Goal: Information Seeking & Learning: Learn about a topic

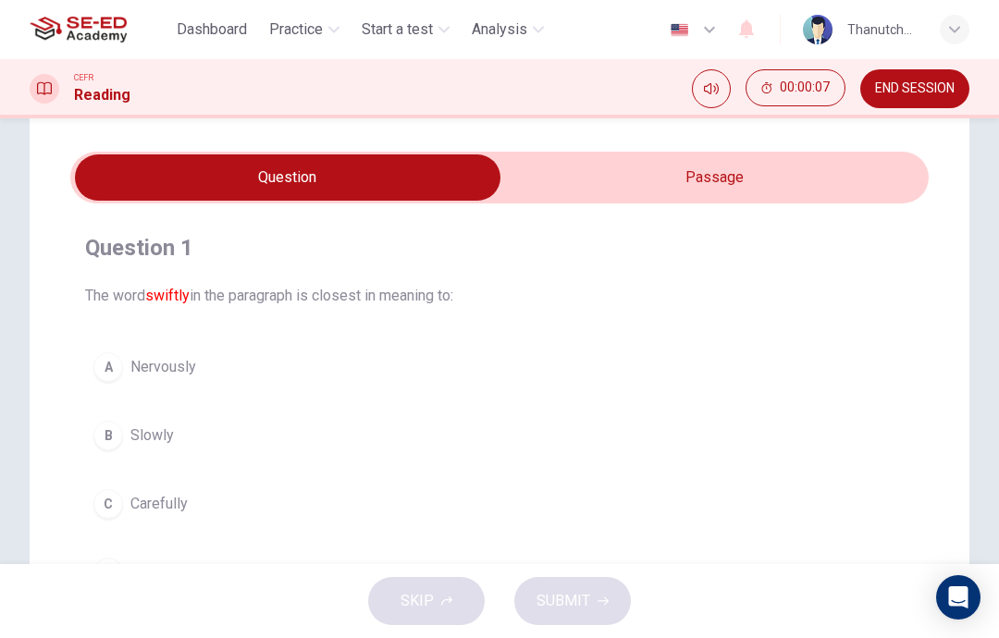
scroll to position [47, 0]
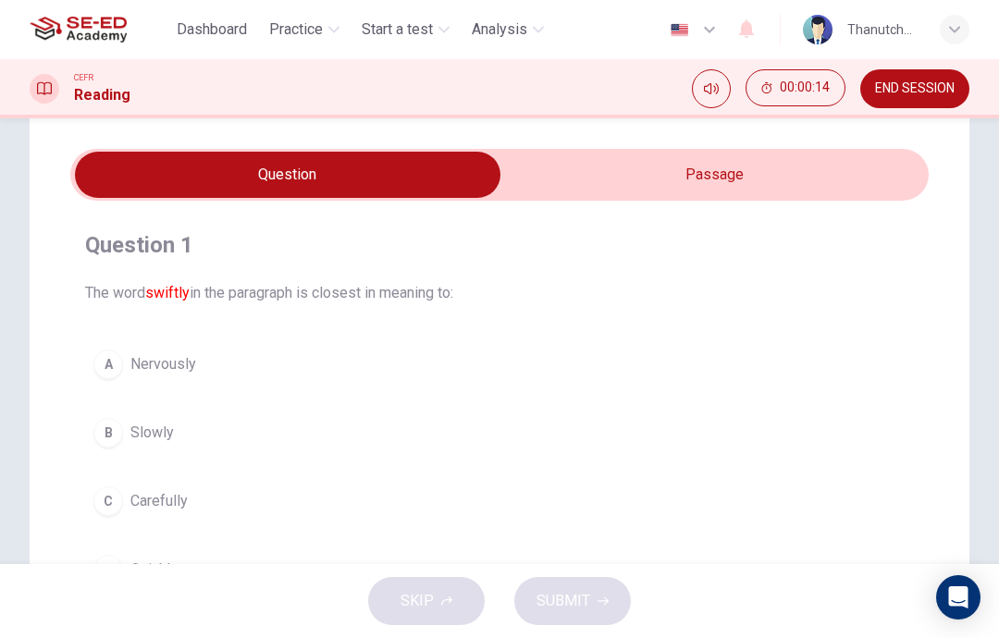
click at [801, 161] on input "checkbox" at bounding box center [287, 175] width 1287 height 46
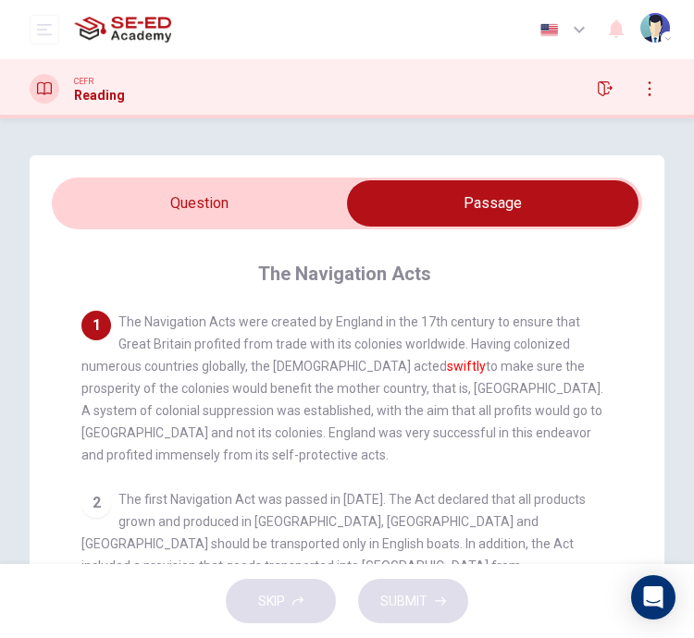
scroll to position [0, 0]
click at [316, 195] on input "checkbox" at bounding box center [492, 203] width 885 height 46
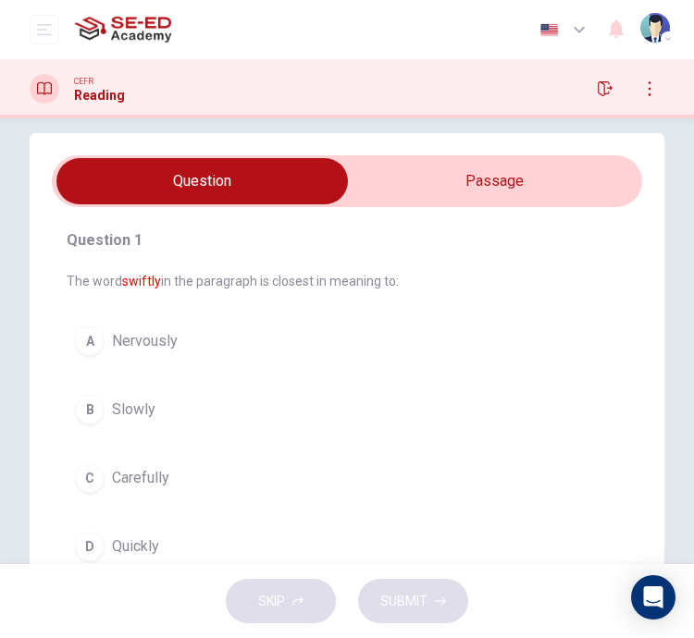
scroll to position [21, 0]
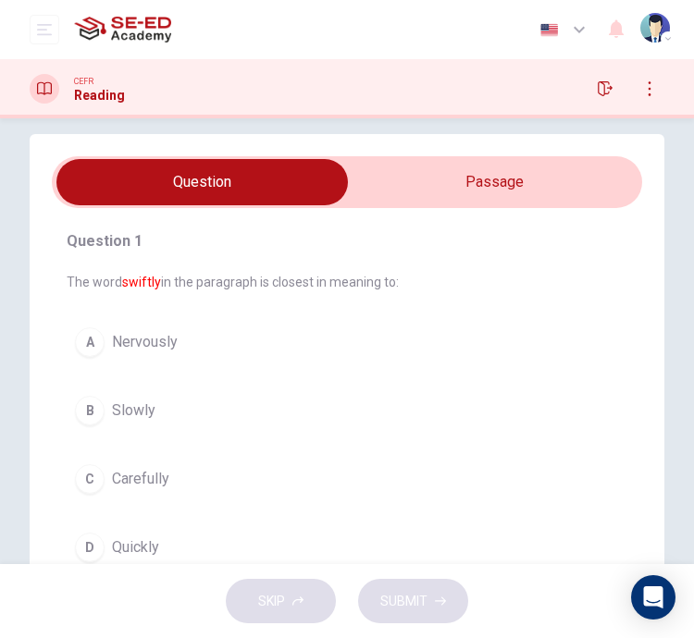
click at [564, 194] on input "checkbox" at bounding box center [202, 182] width 885 height 46
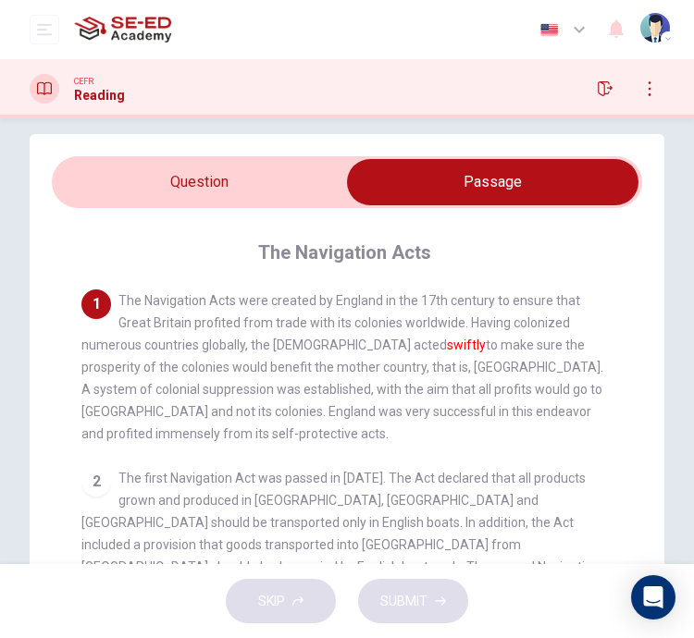
click at [264, 194] on input "checkbox" at bounding box center [492, 182] width 885 height 46
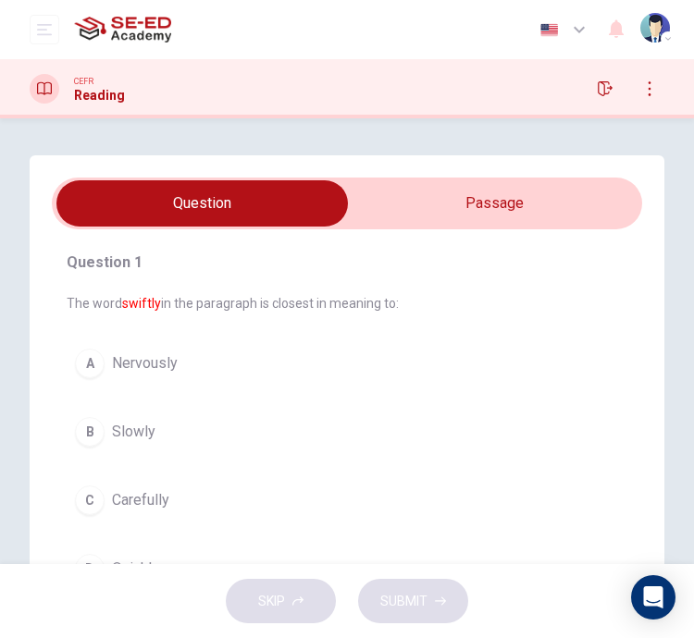
scroll to position [0, 0]
click at [559, 194] on input "checkbox" at bounding box center [202, 203] width 885 height 46
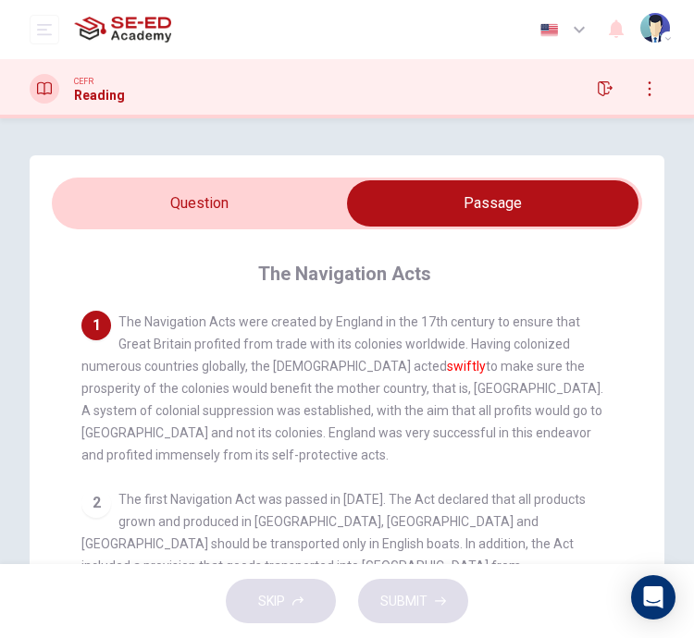
click at [304, 201] on input "checkbox" at bounding box center [492, 203] width 885 height 46
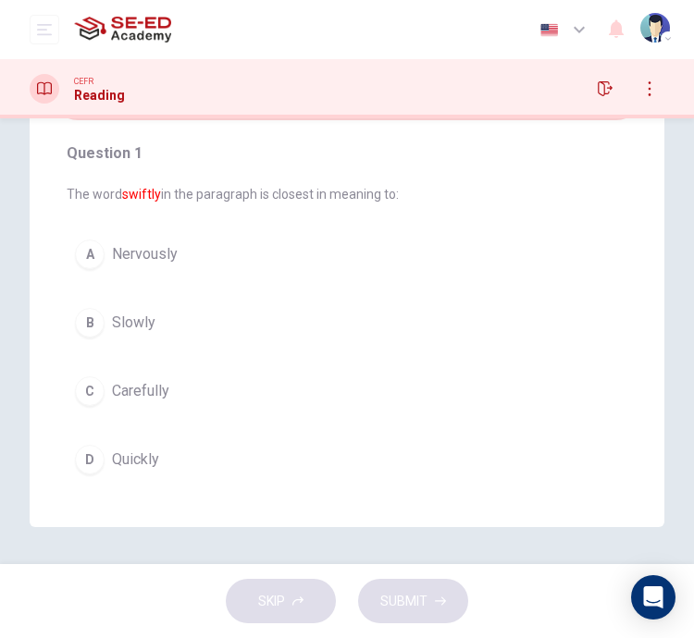
scroll to position [109, 0]
click at [243, 444] on button "D Quickly" at bounding box center [347, 460] width 560 height 46
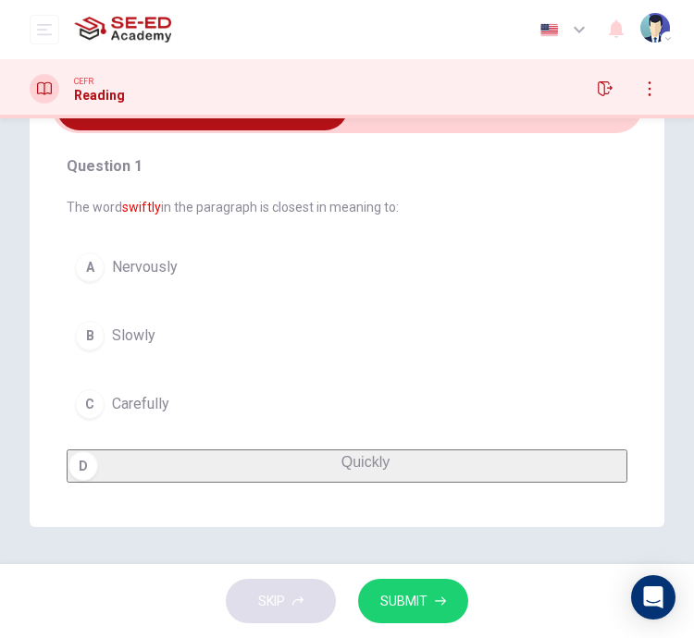
click at [417, 604] on span "SUBMIT" at bounding box center [403, 601] width 47 height 23
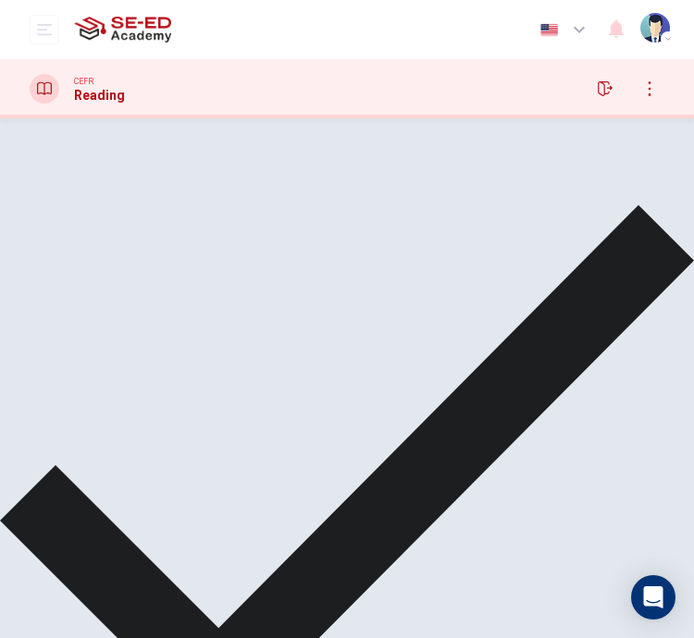
scroll to position [0, 0]
click at [562, 203] on input "checkbox" at bounding box center [202, 203] width 885 height 46
click at [308, 199] on input "checkbox" at bounding box center [492, 203] width 885 height 46
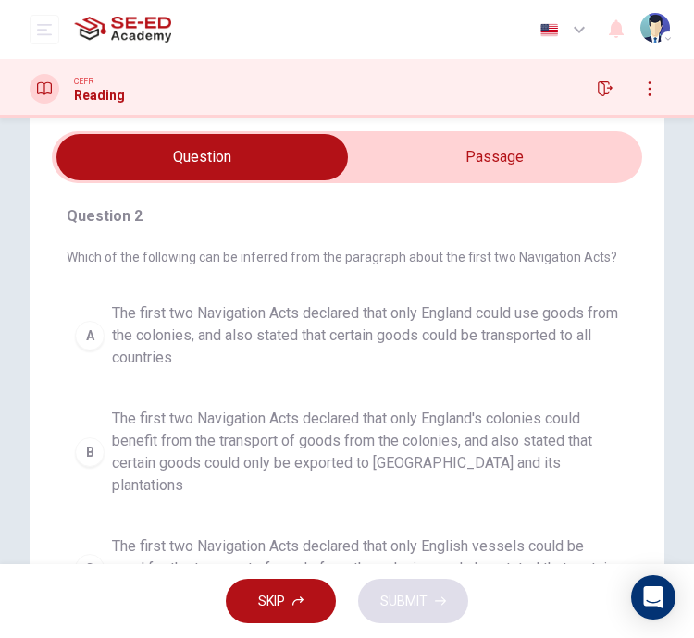
scroll to position [44, 0]
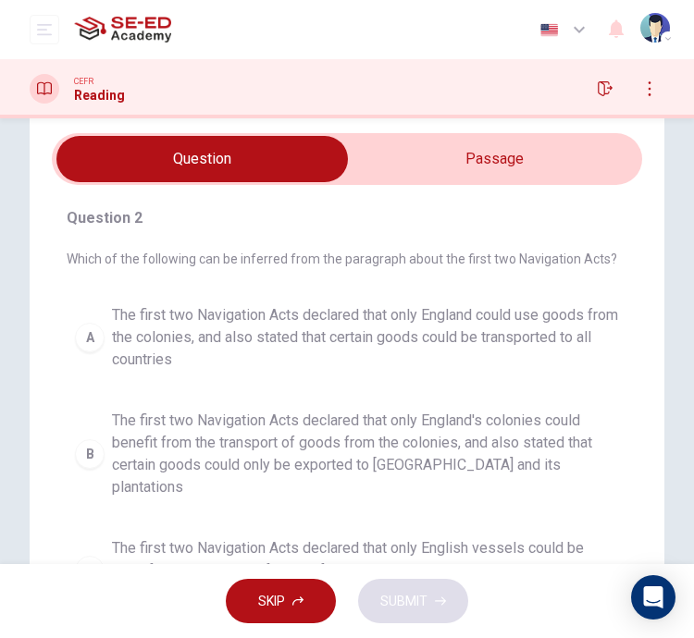
click at [566, 174] on input "checkbox" at bounding box center [202, 159] width 885 height 46
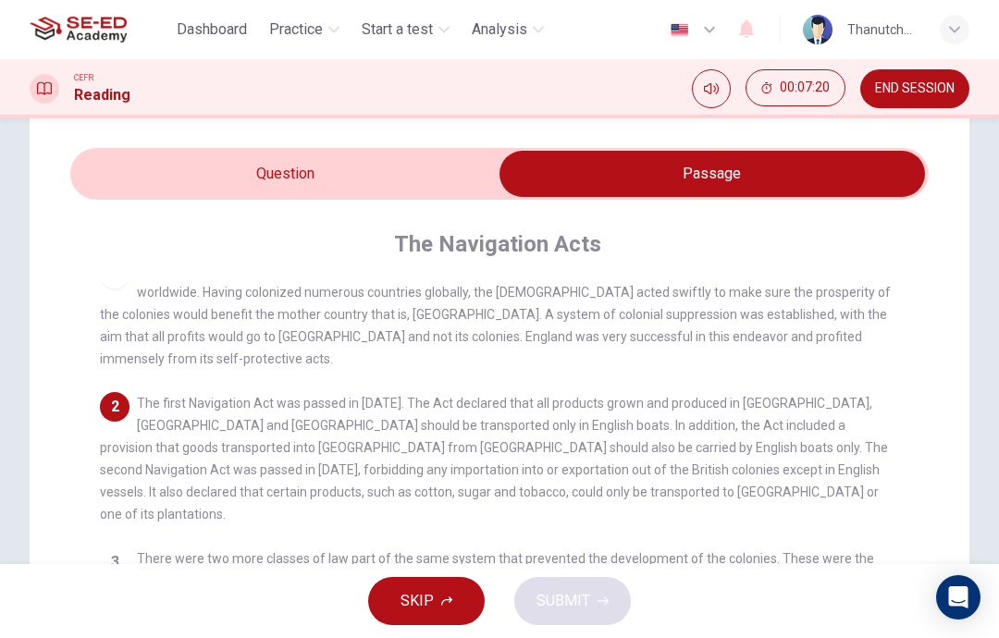
scroll to position [28, 0]
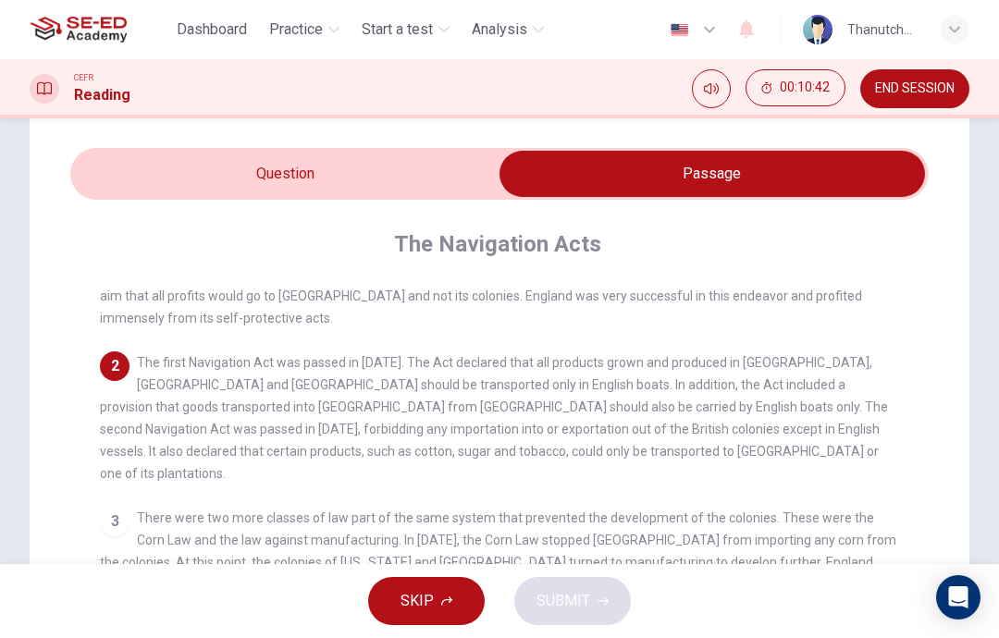
scroll to position [64, 0]
click at [363, 181] on input "checkbox" at bounding box center [711, 174] width 1287 height 46
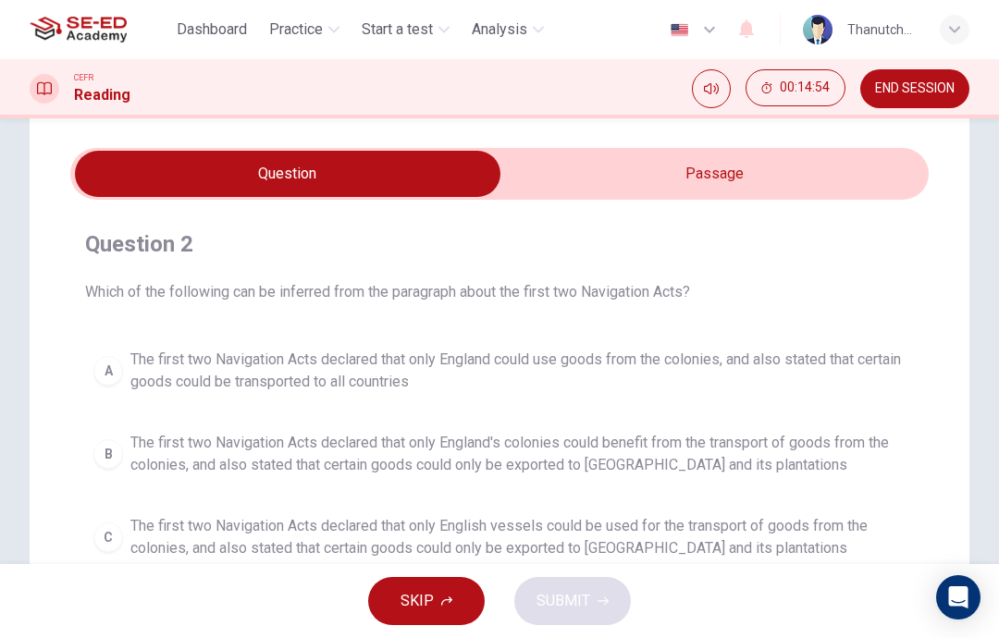
click at [689, 170] on input "checkbox" at bounding box center [287, 174] width 1287 height 46
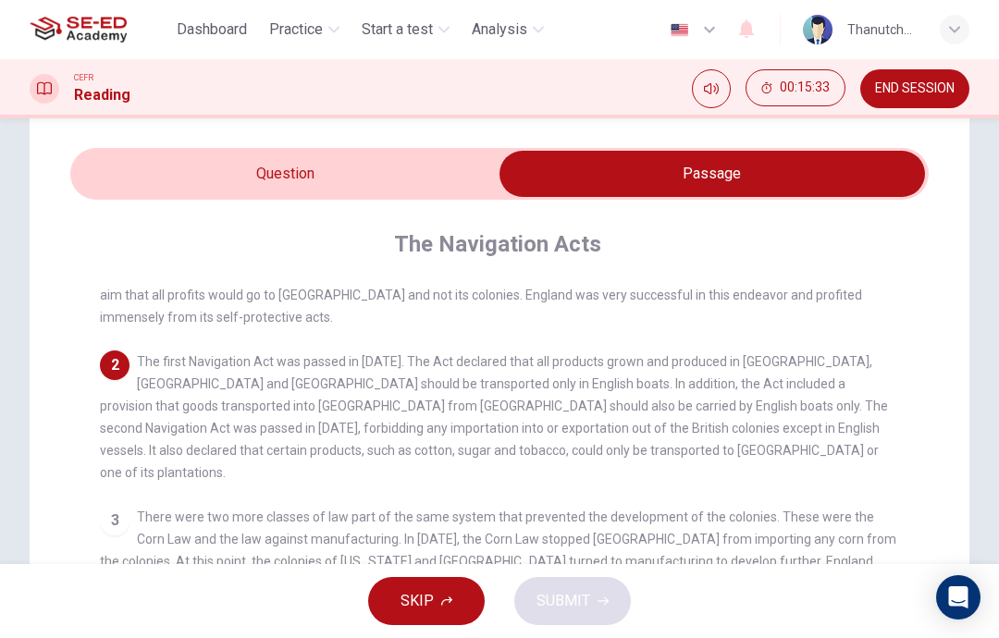
click at [375, 172] on input "checkbox" at bounding box center [711, 174] width 1287 height 46
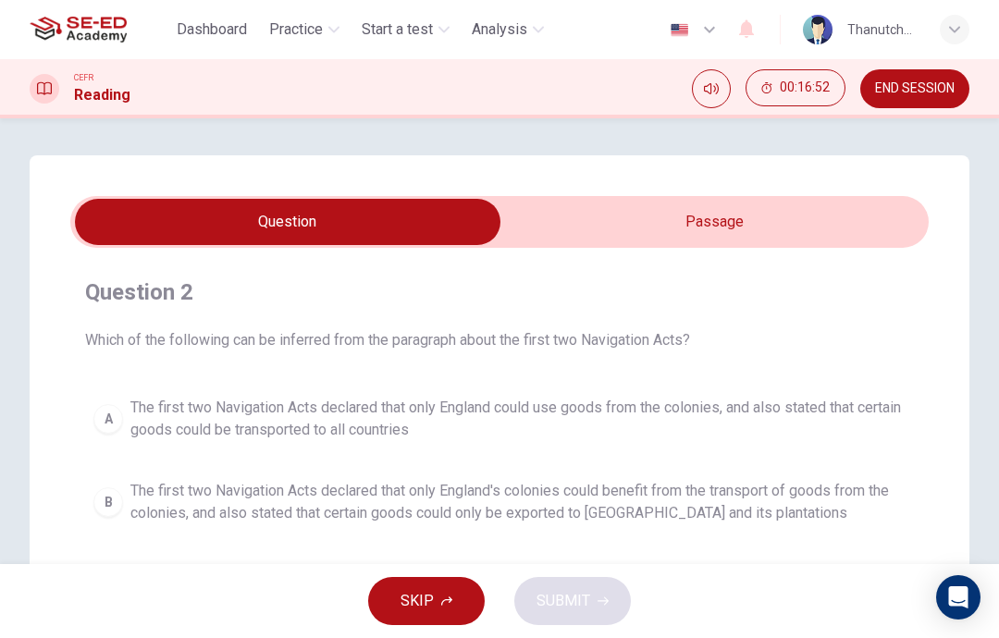
scroll to position [0, 0]
click at [822, 213] on input "checkbox" at bounding box center [287, 222] width 1287 height 46
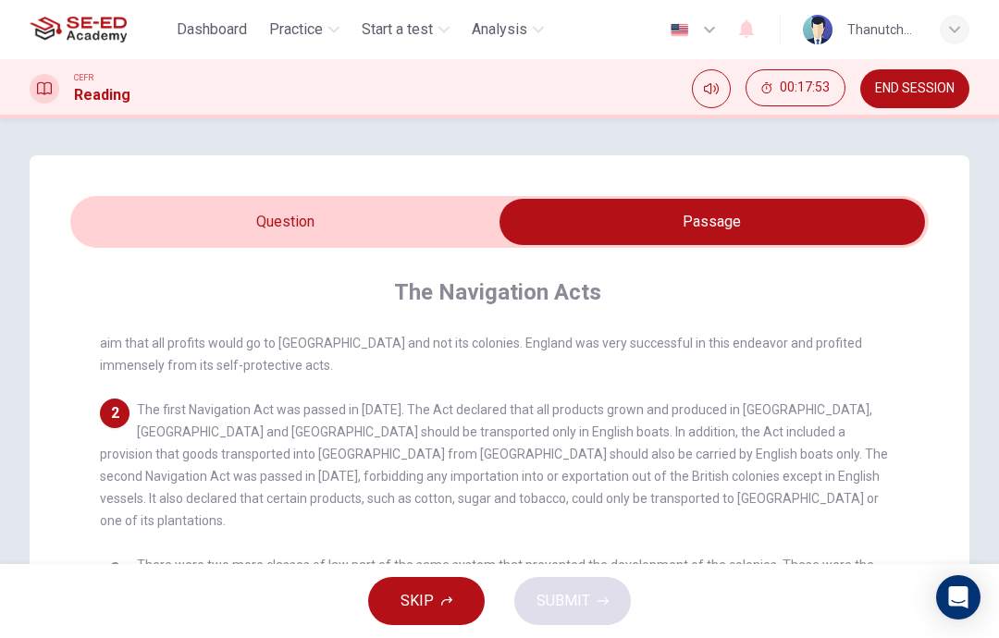
click at [396, 203] on input "checkbox" at bounding box center [711, 222] width 1287 height 46
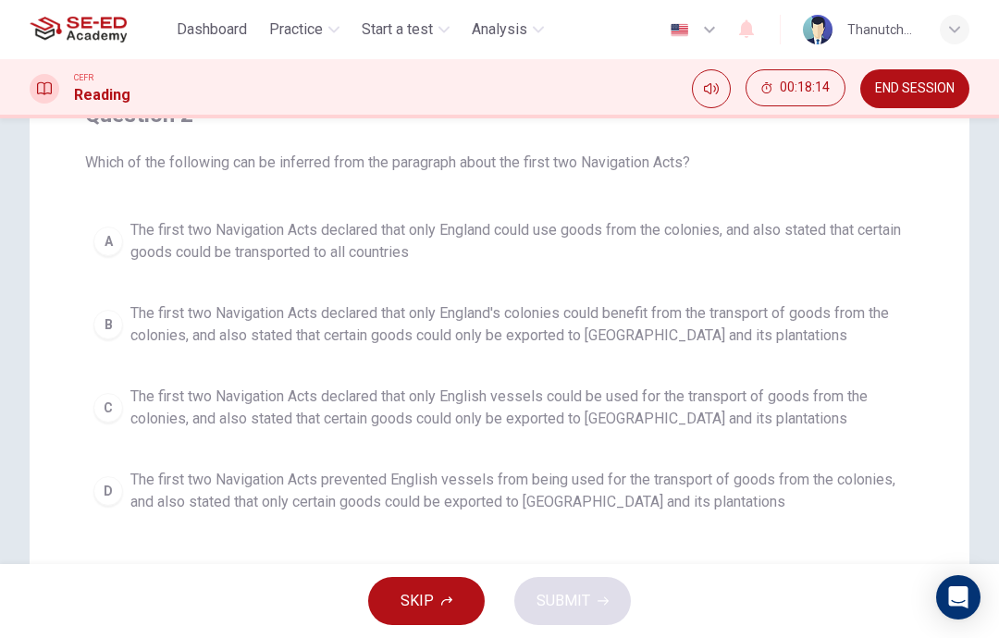
scroll to position [175, 0]
click at [829, 229] on span "The first two Navigation Acts declared that only England could use goods from t…" at bounding box center [517, 244] width 775 height 44
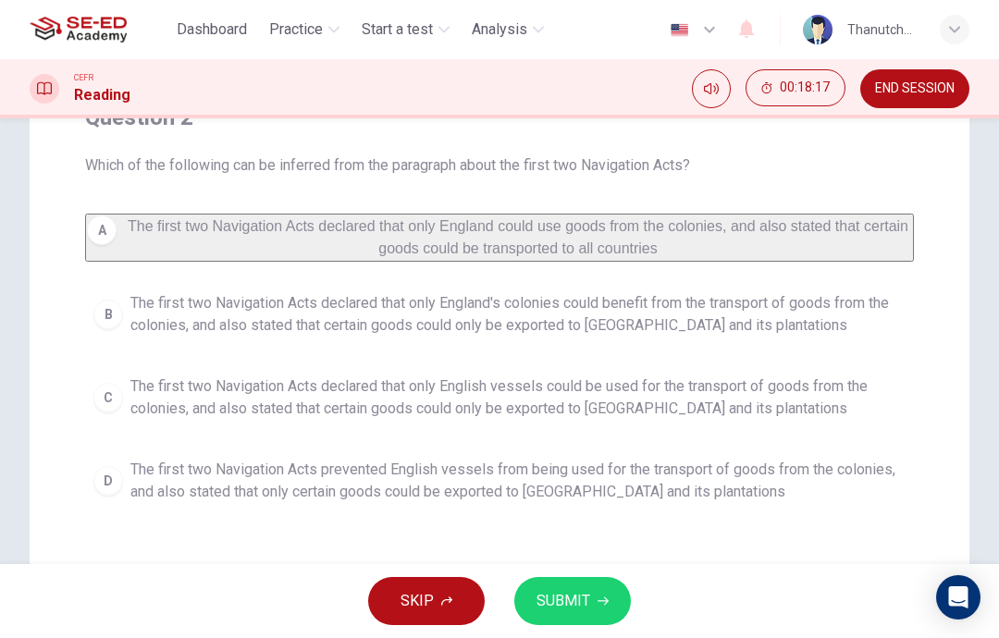
click at [864, 337] on span "The first two Navigation Acts declared that only England's colonies could benef…" at bounding box center [517, 314] width 775 height 44
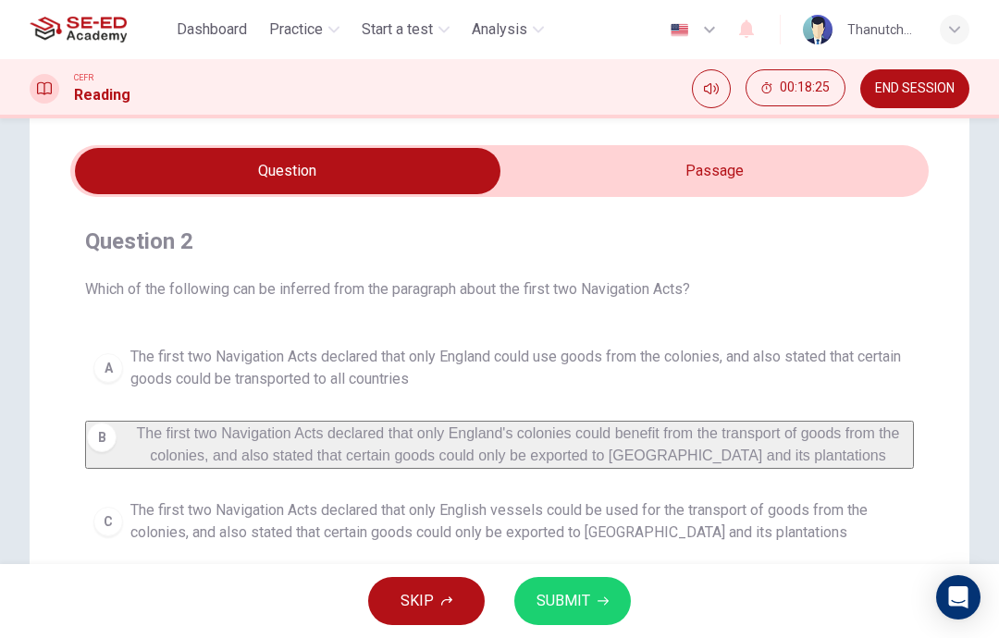
scroll to position [52, 0]
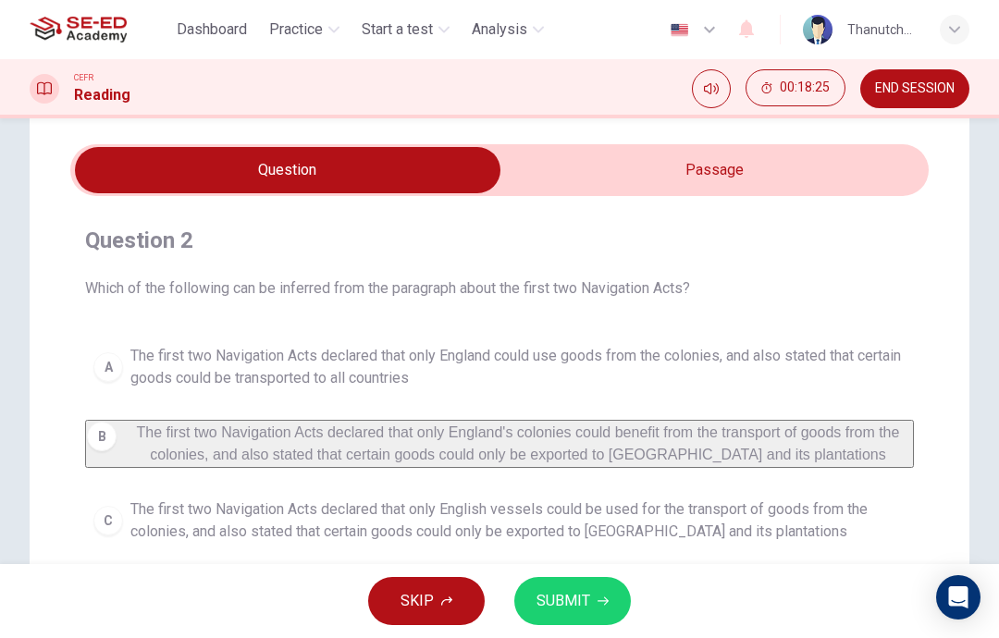
click at [745, 170] on input "checkbox" at bounding box center [287, 170] width 1287 height 46
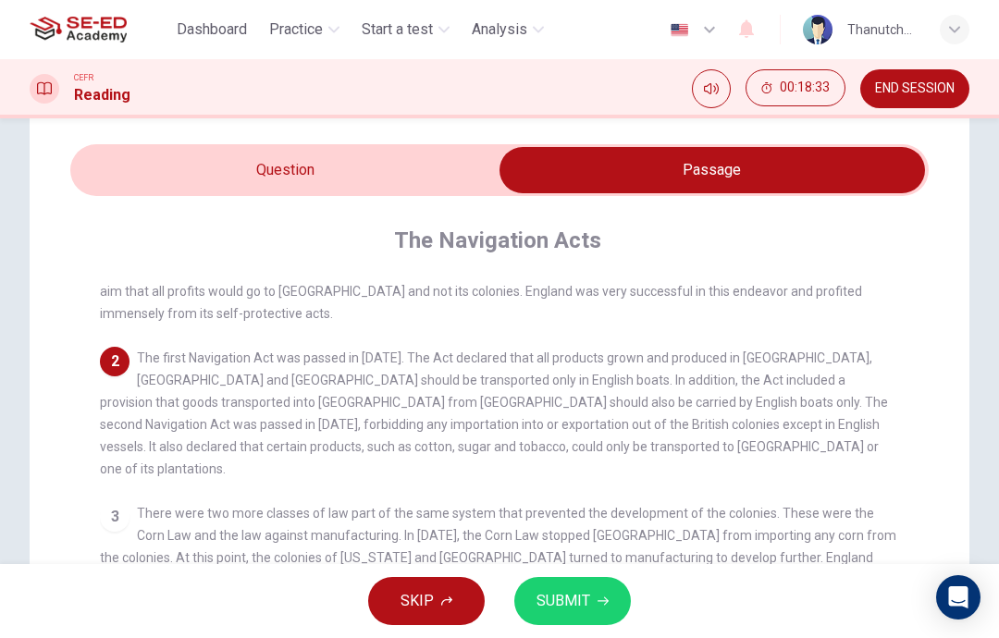
click at [412, 186] on input "checkbox" at bounding box center [711, 170] width 1287 height 46
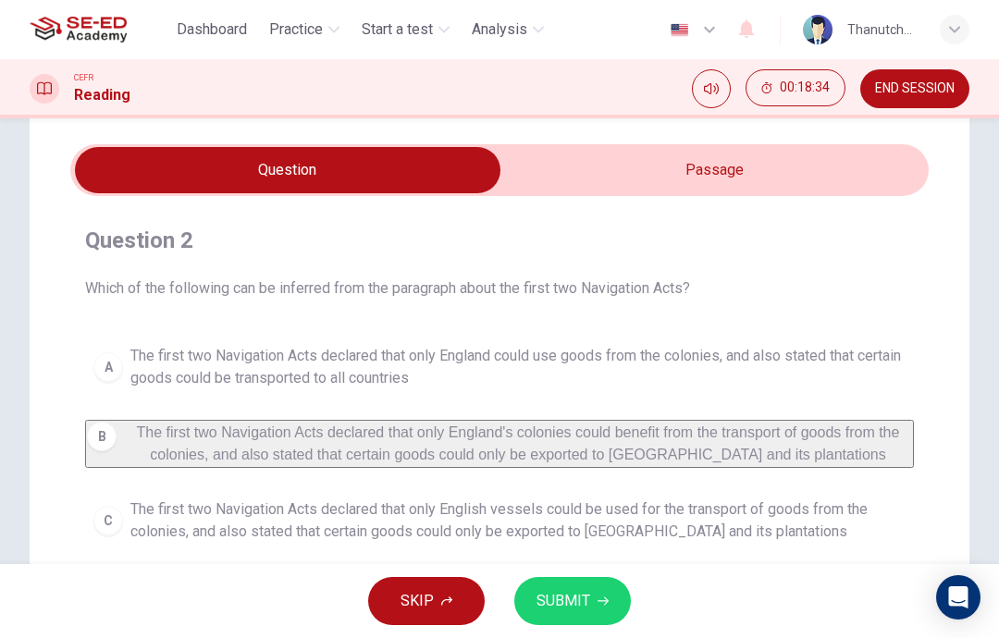
click at [533, 364] on span "The first two Navigation Acts declared that only England could use goods from t…" at bounding box center [517, 367] width 775 height 44
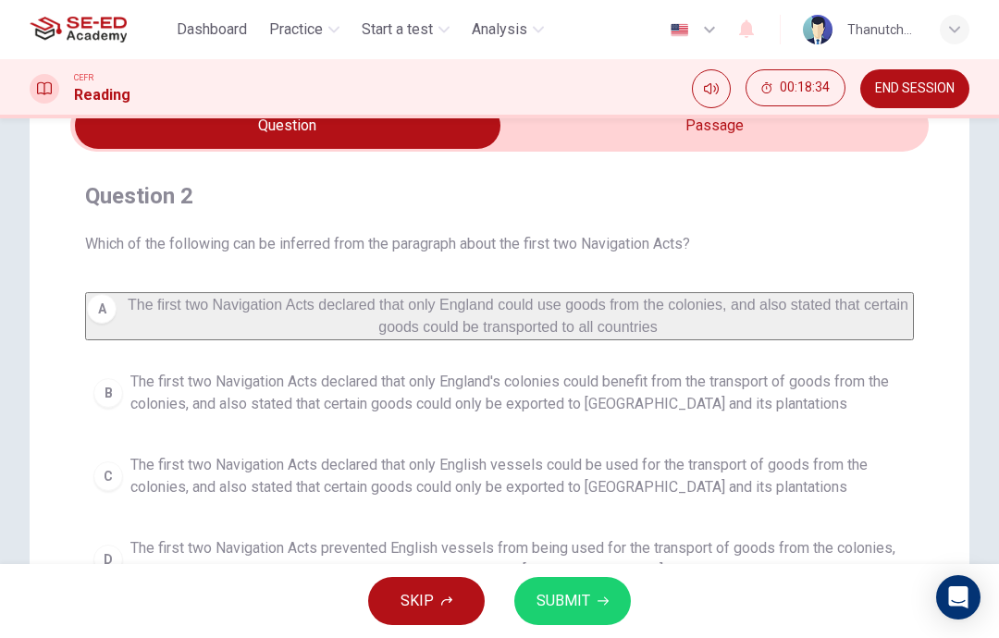
scroll to position [105, 0]
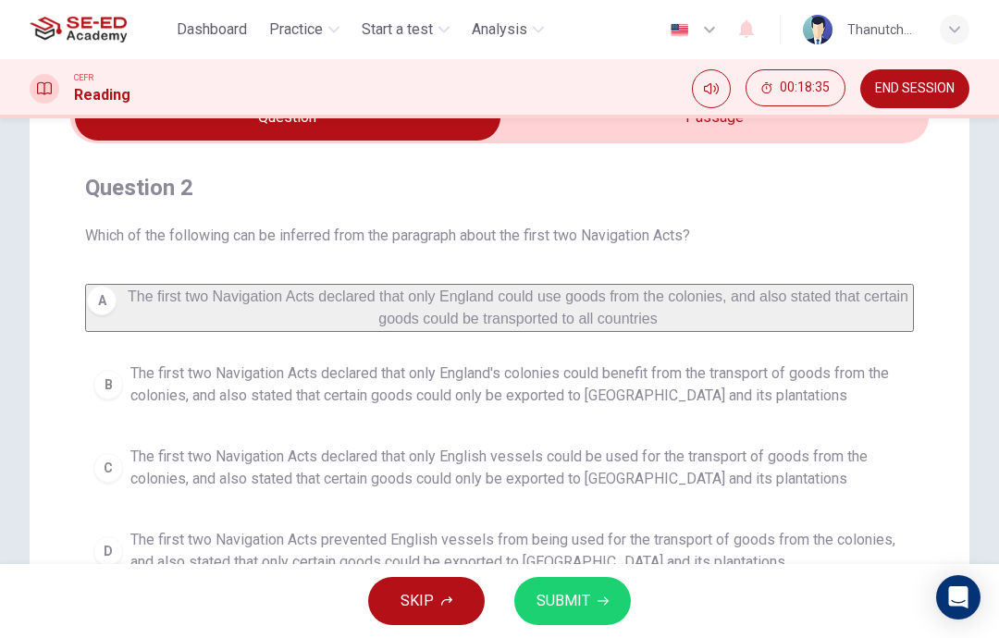
click at [560, 587] on button "SUBMIT" at bounding box center [572, 601] width 117 height 48
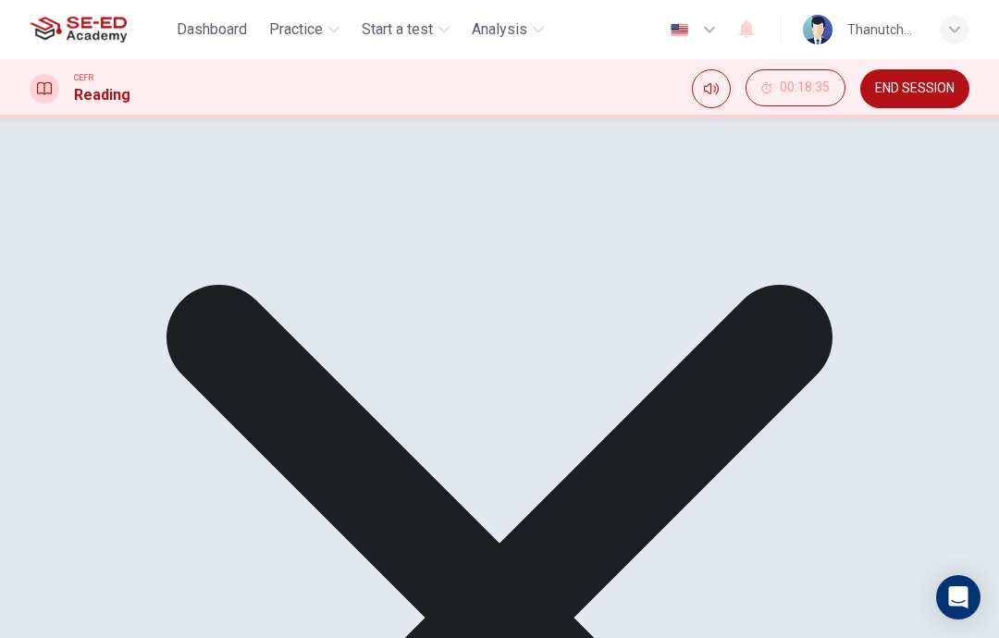
scroll to position [325, 0]
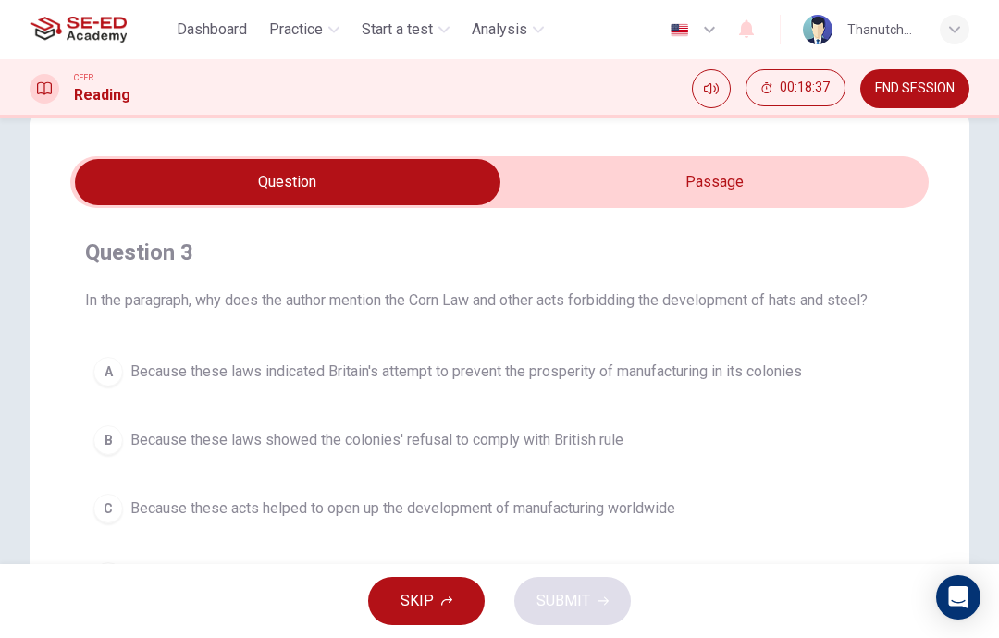
scroll to position [41, 0]
click at [823, 190] on input "checkbox" at bounding box center [287, 181] width 1287 height 46
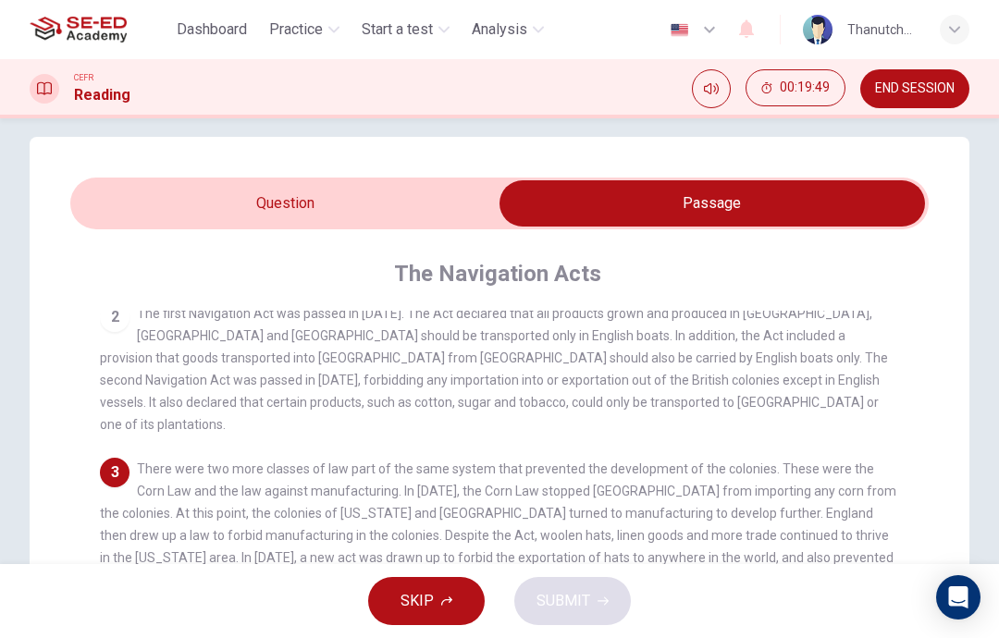
scroll to position [4, 0]
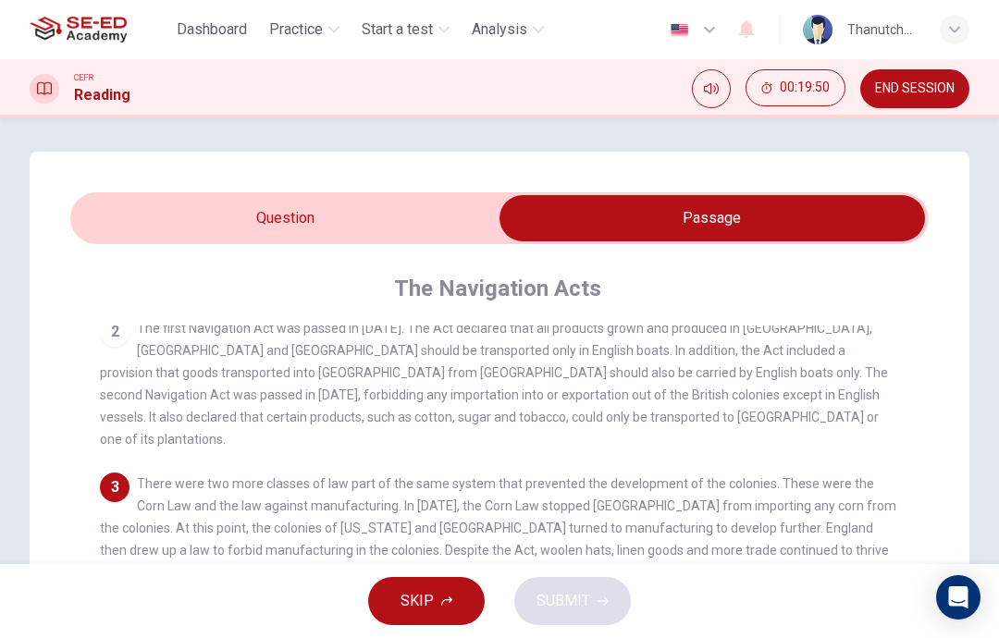
click at [457, 220] on input "checkbox" at bounding box center [711, 218] width 1287 height 46
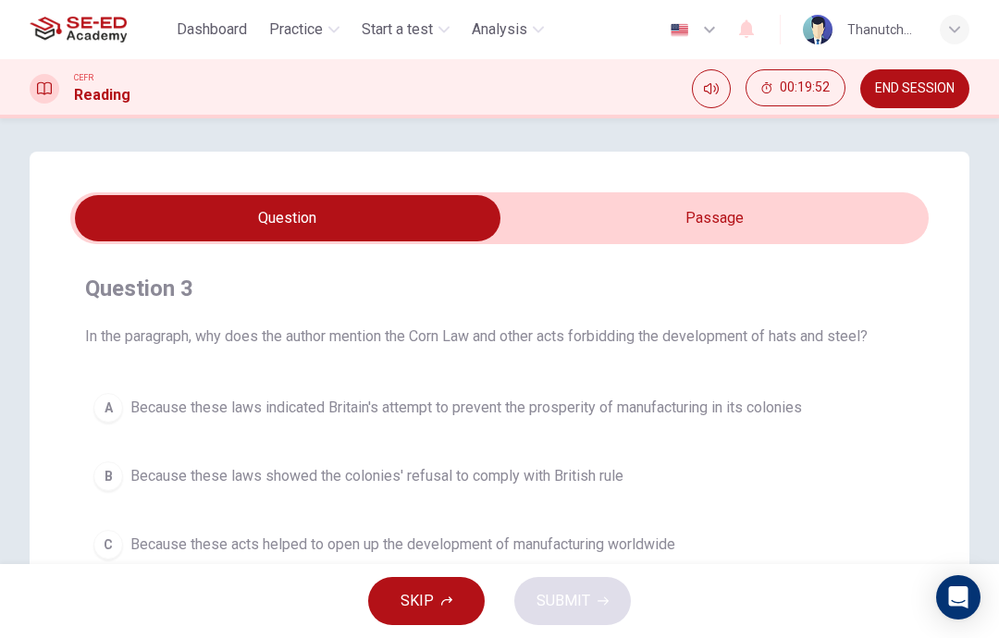
click at [835, 218] on input "checkbox" at bounding box center [287, 218] width 1287 height 46
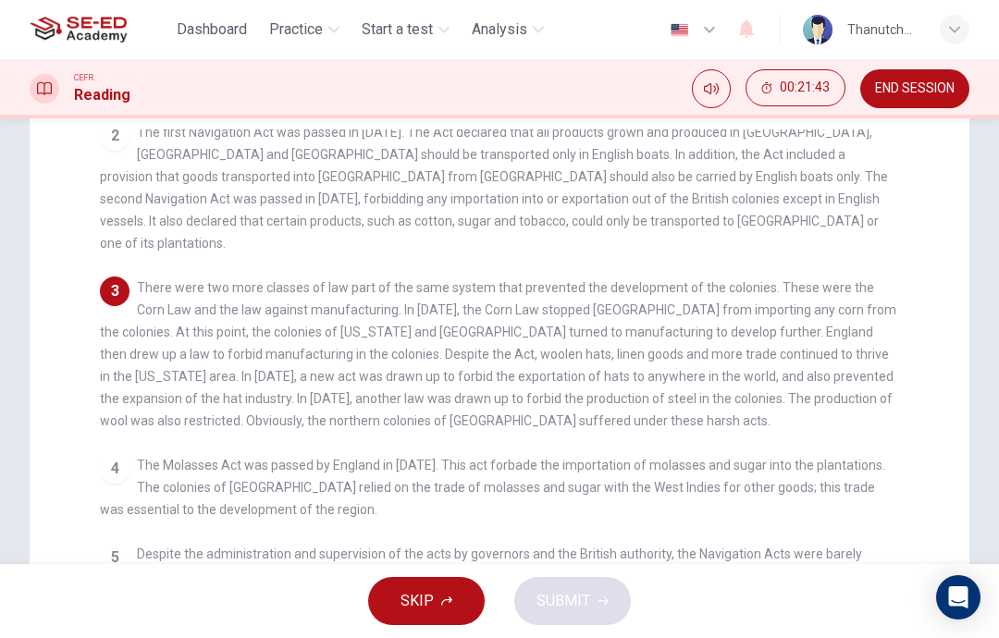
scroll to position [207, 0]
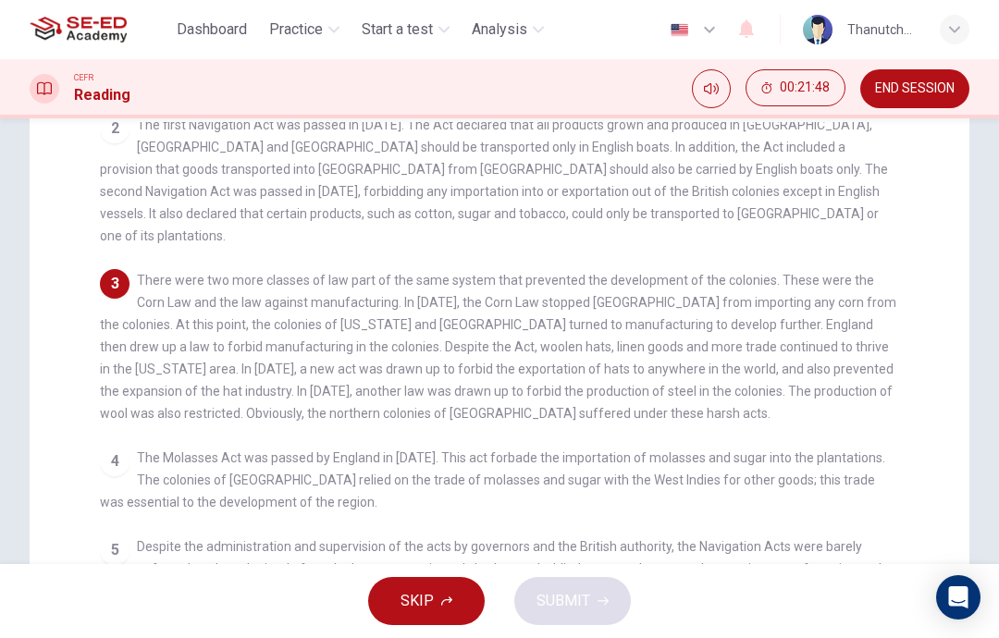
click at [991, 198] on div "Question 3 In the paragraph, why does the author mention the Corn Law and other…" at bounding box center [499, 386] width 999 height 877
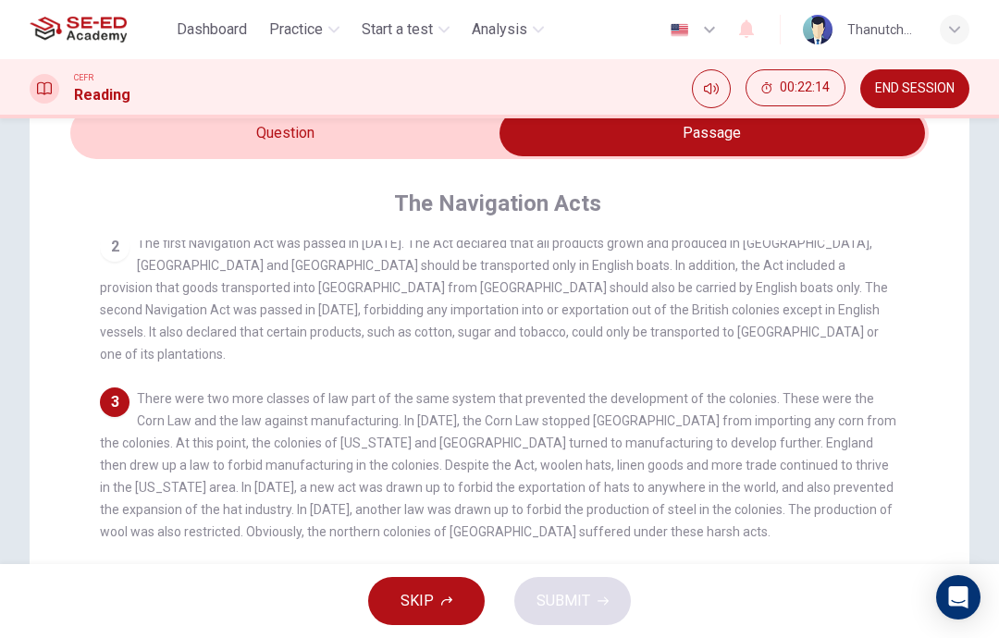
scroll to position [85, 0]
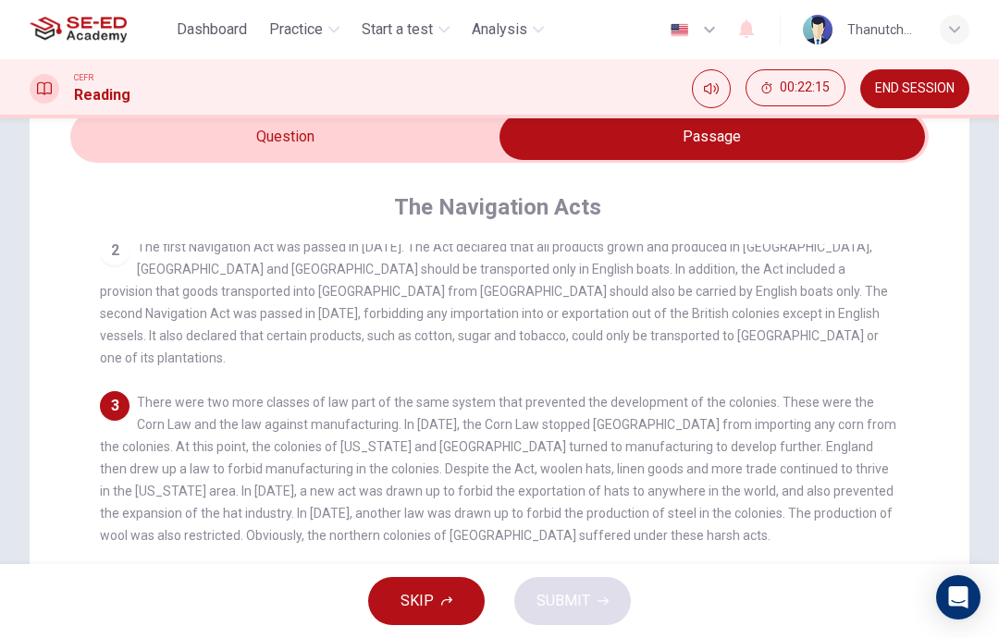
click at [474, 135] on input "checkbox" at bounding box center [711, 137] width 1287 height 46
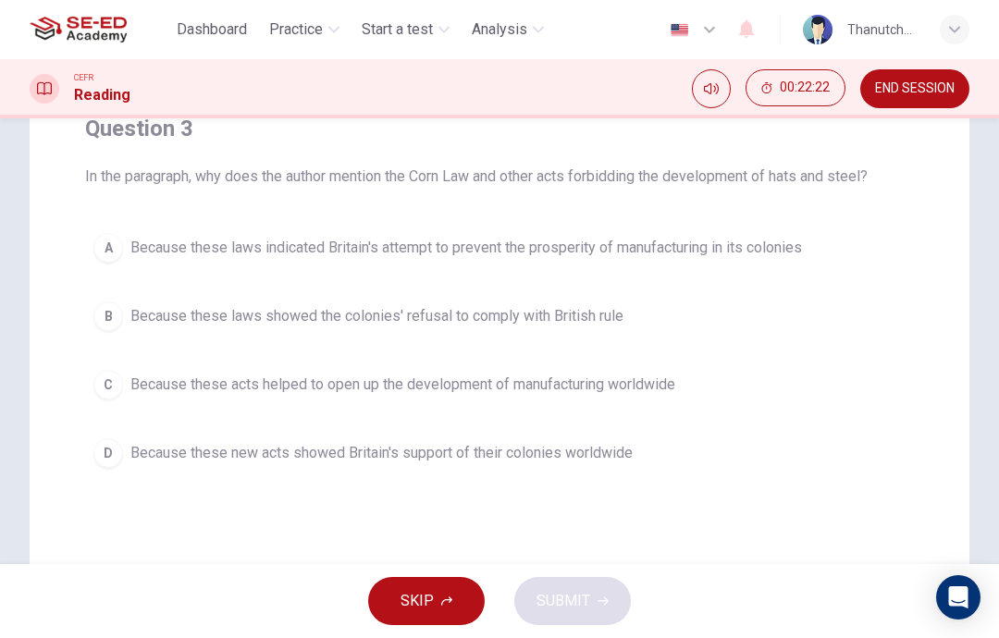
scroll to position [165, 0]
click at [592, 326] on span "Because these laws showed the colonies' refusal to comply with British rule" at bounding box center [376, 315] width 493 height 22
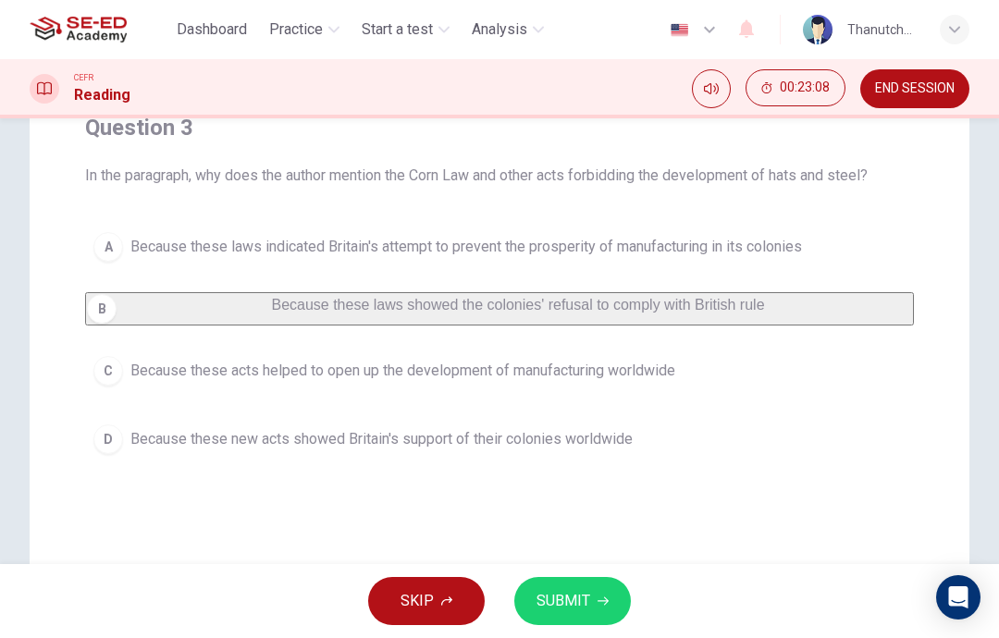
click at [594, 603] on button "SUBMIT" at bounding box center [572, 601] width 117 height 48
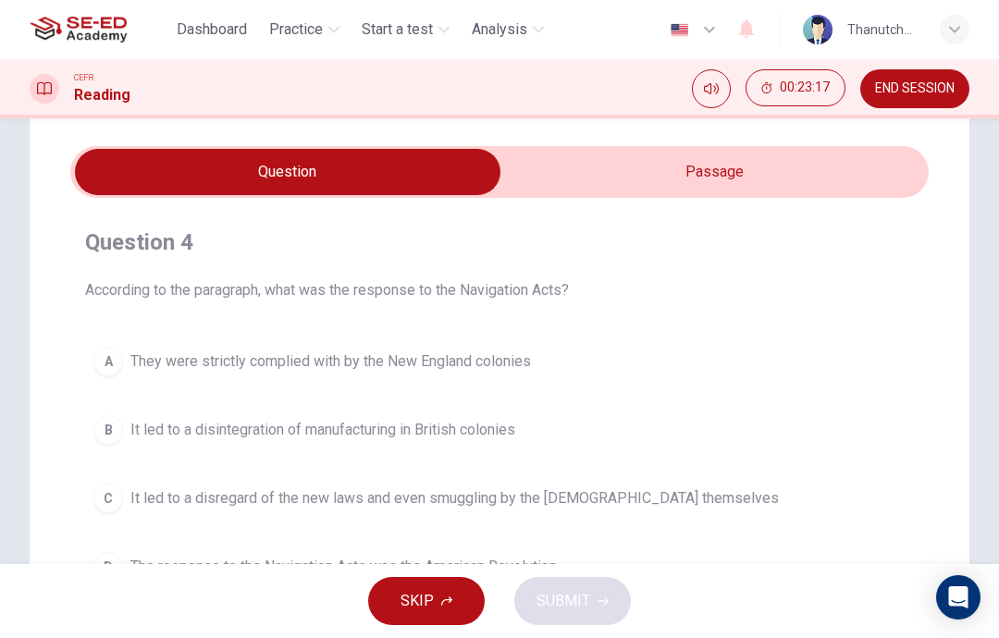
scroll to position [46, 0]
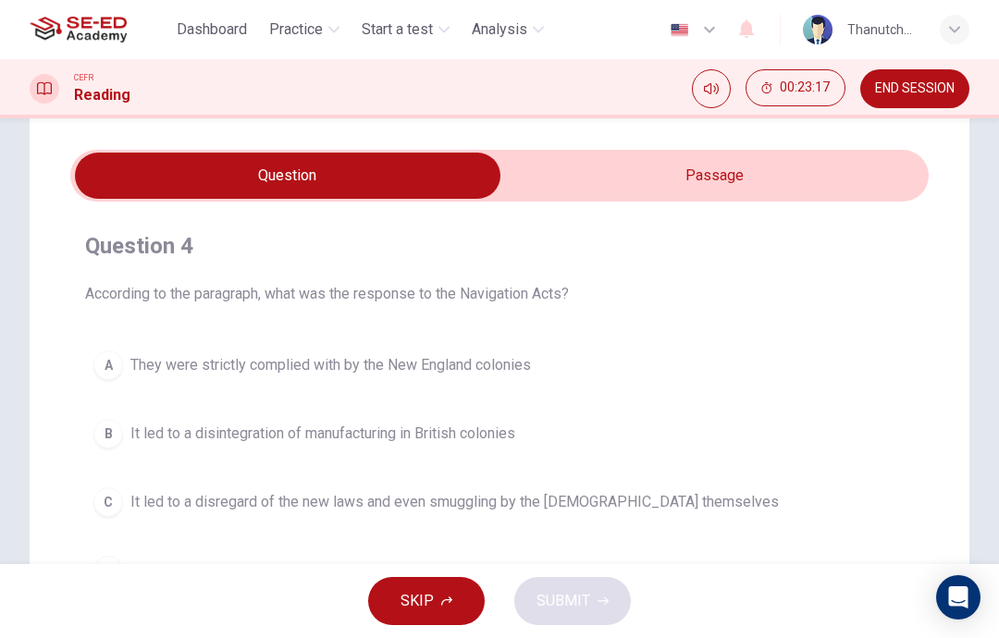
click at [887, 171] on input "checkbox" at bounding box center [287, 176] width 1287 height 46
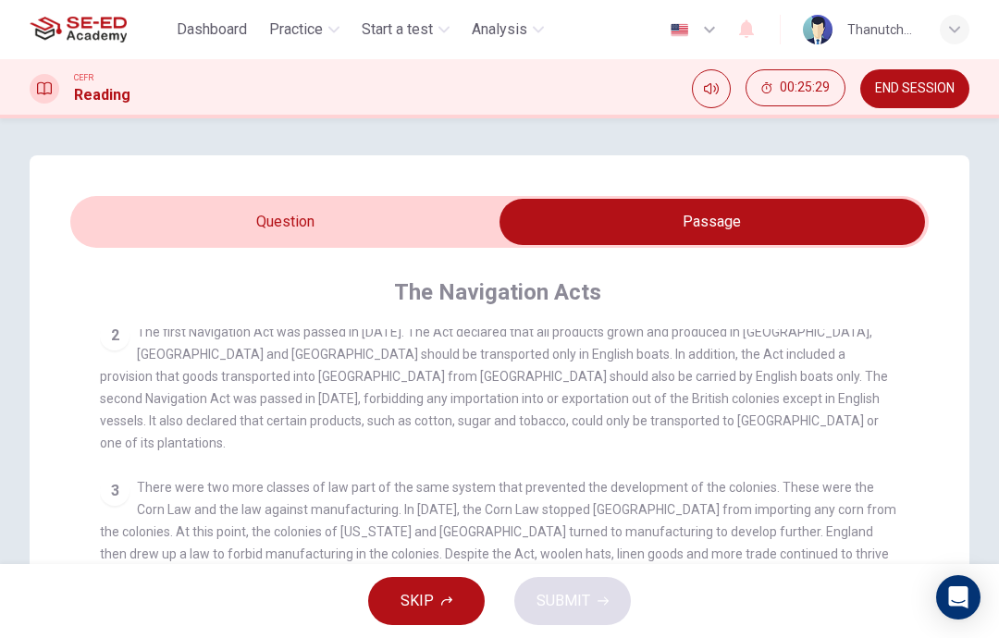
scroll to position [0, 0]
click at [385, 236] on input "checkbox" at bounding box center [711, 222] width 1287 height 46
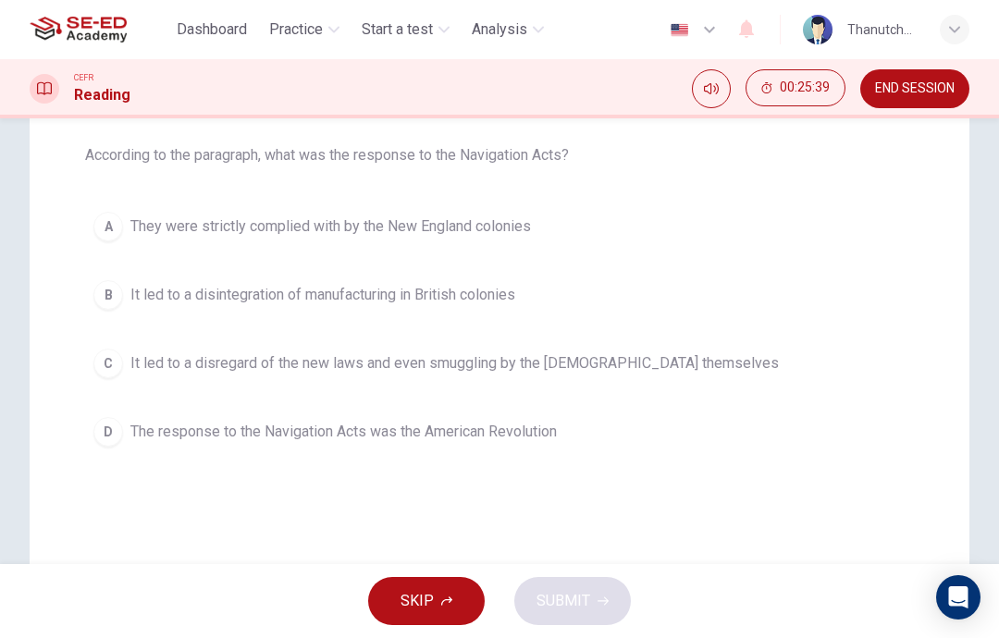
scroll to position [180, 0]
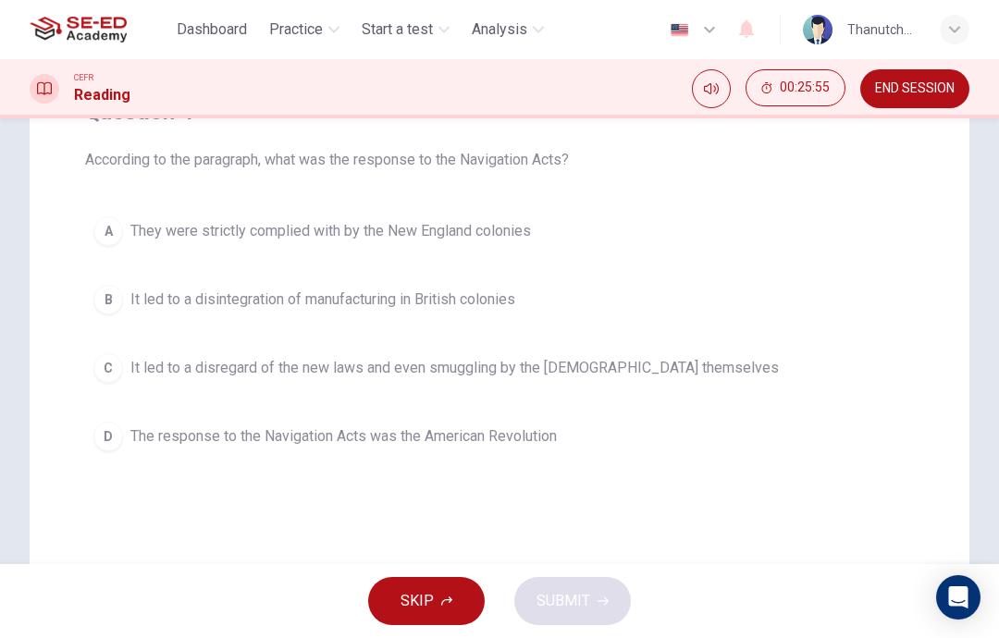
click at [631, 370] on span "It led to a disregard of the new laws and even smuggling by the [DEMOGRAPHIC_DA…" at bounding box center [454, 368] width 648 height 22
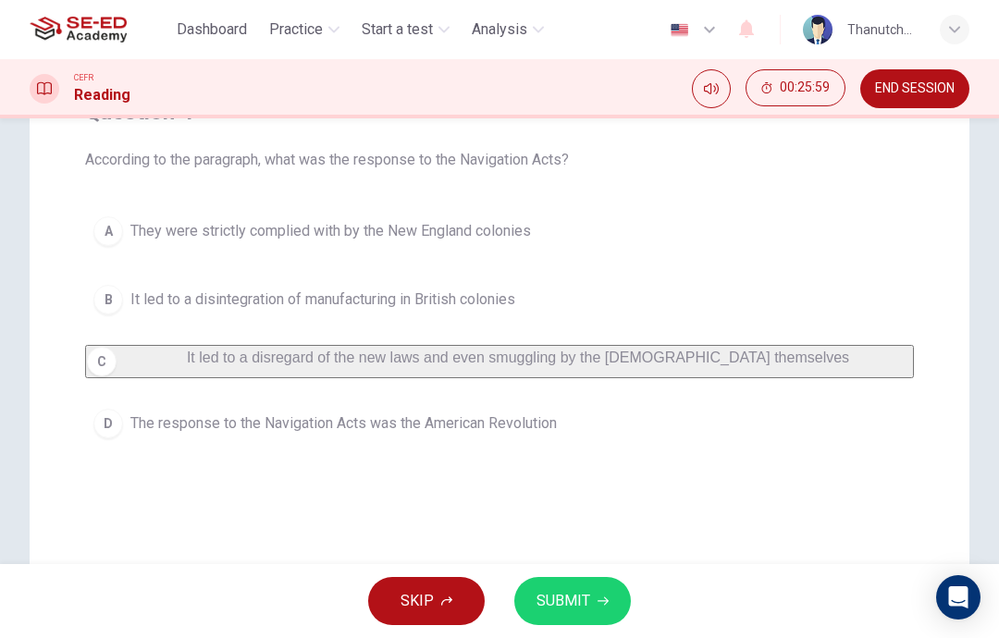
click at [590, 590] on button "SUBMIT" at bounding box center [572, 601] width 117 height 48
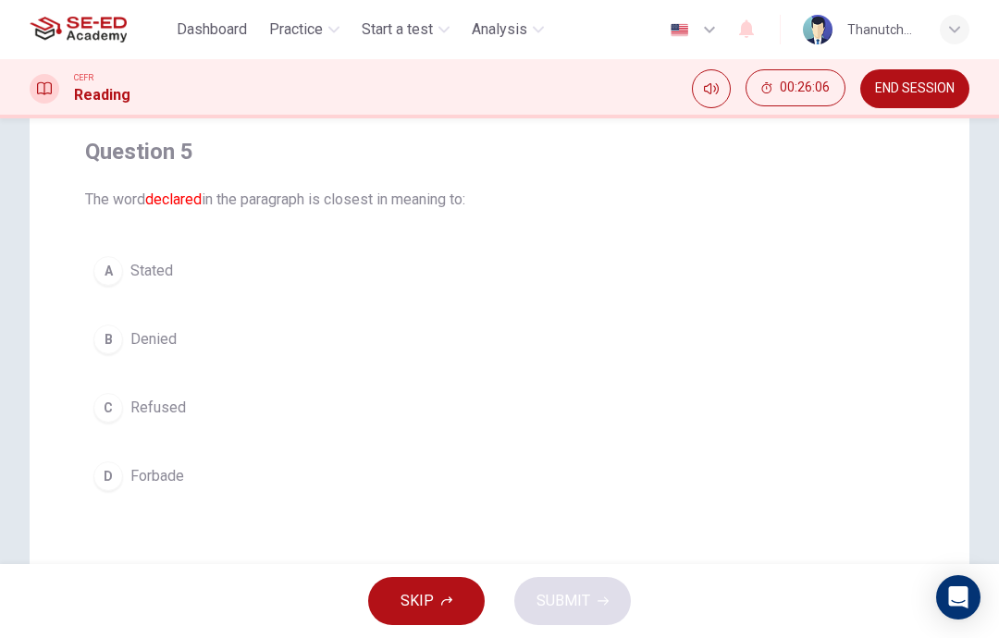
scroll to position [146, 0]
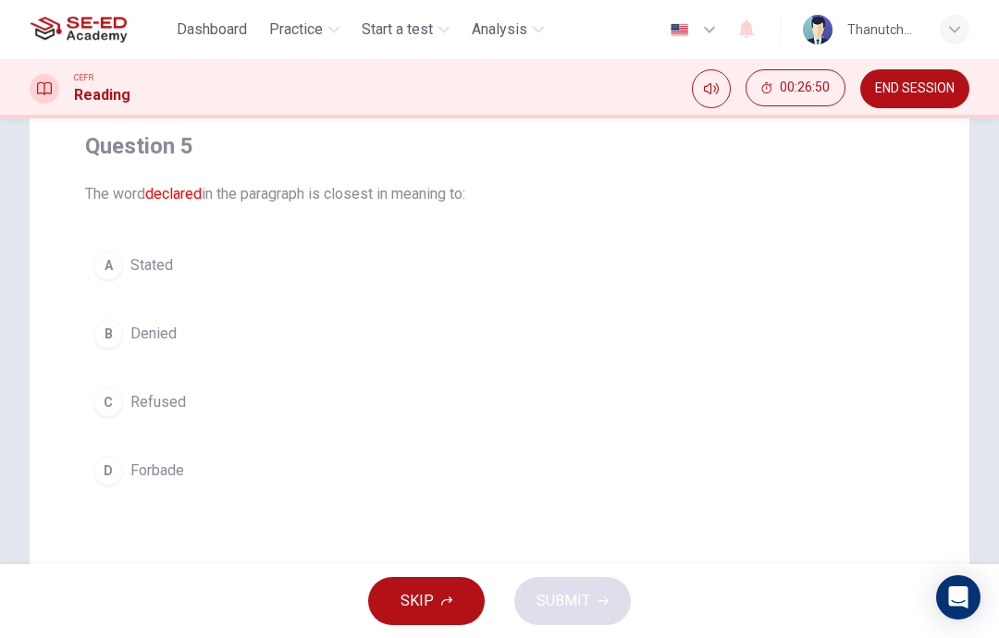
click at [555, 267] on button "A Stated" at bounding box center [499, 265] width 829 height 46
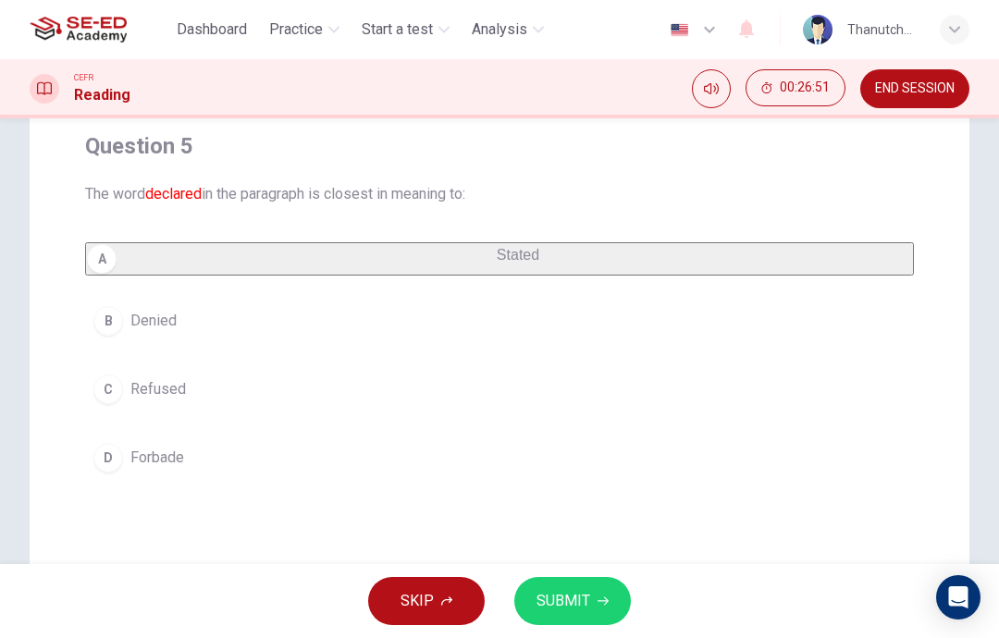
click at [606, 605] on icon "button" at bounding box center [602, 601] width 11 height 11
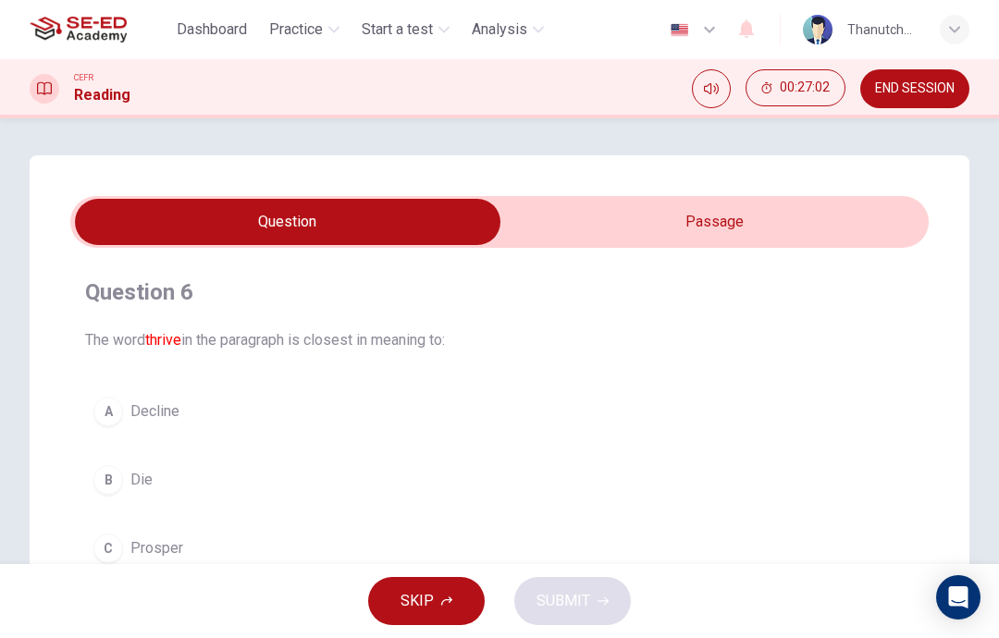
scroll to position [0, 0]
click at [867, 209] on input "checkbox" at bounding box center [287, 222] width 1287 height 46
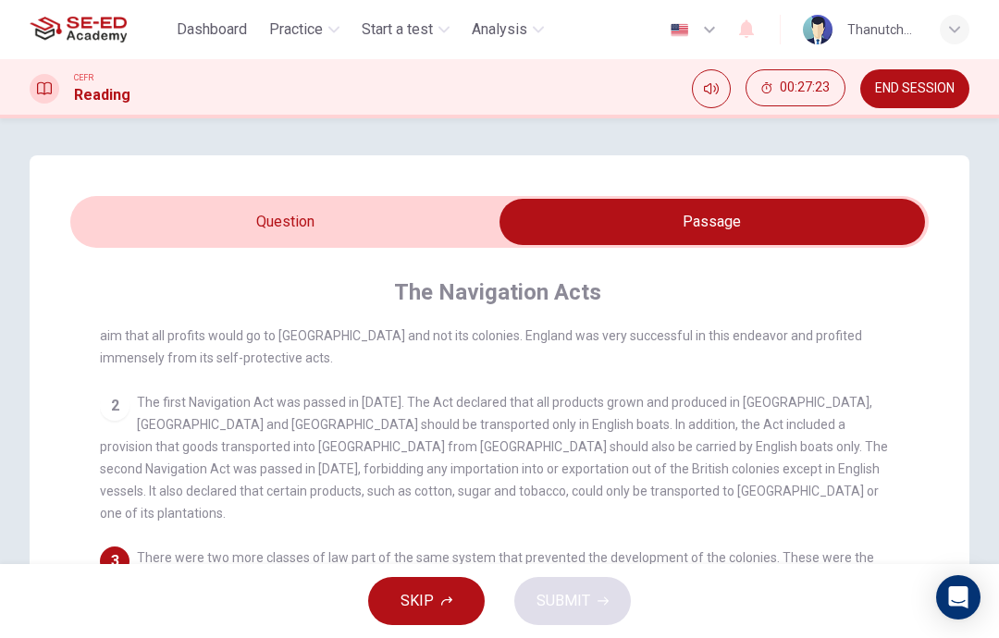
click at [448, 215] on input "checkbox" at bounding box center [711, 222] width 1287 height 46
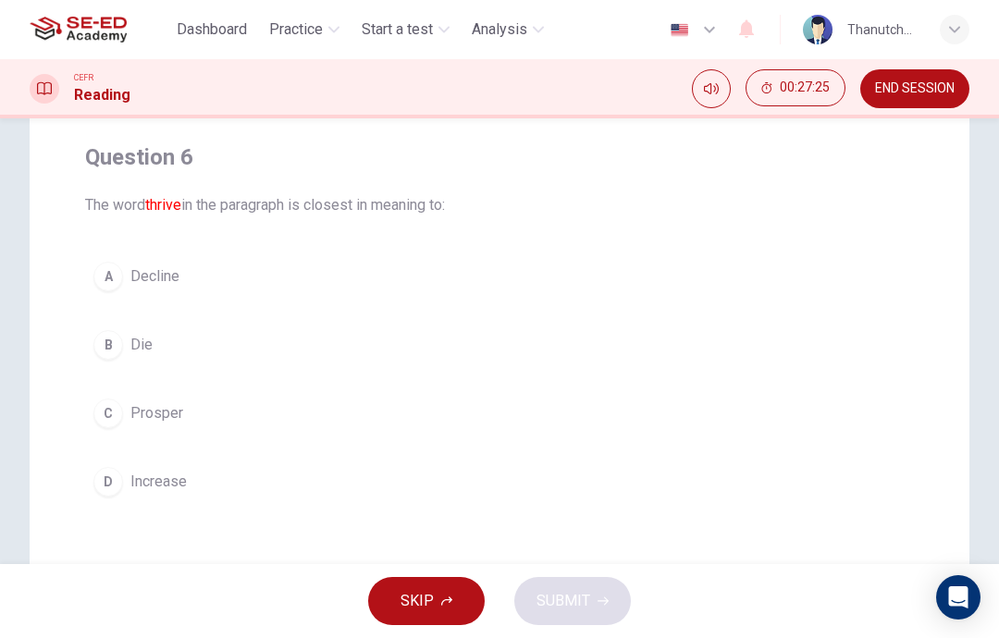
scroll to position [143, 0]
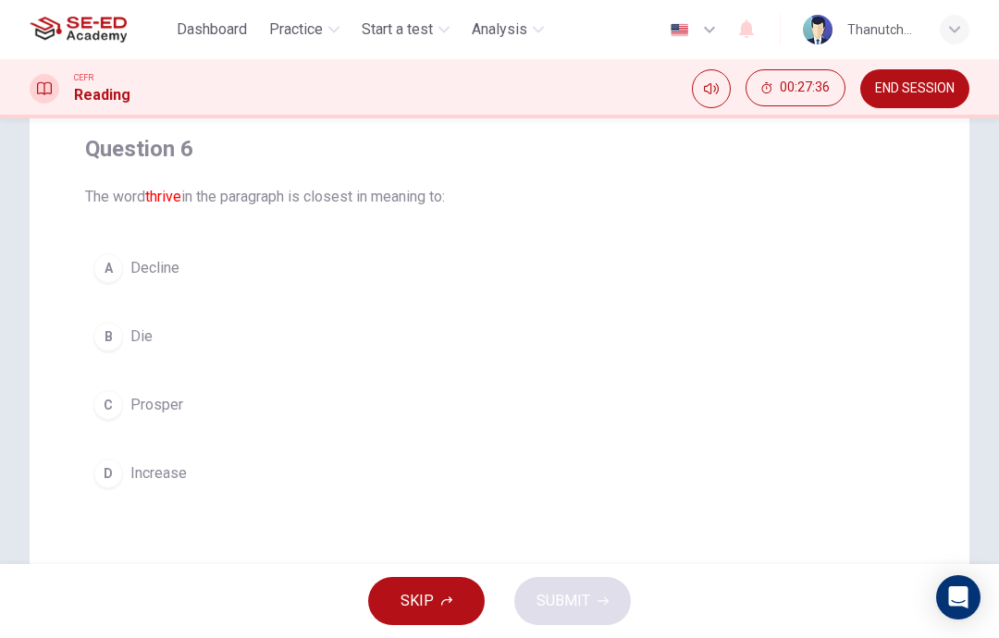
click at [491, 474] on button "D Increase" at bounding box center [499, 473] width 829 height 46
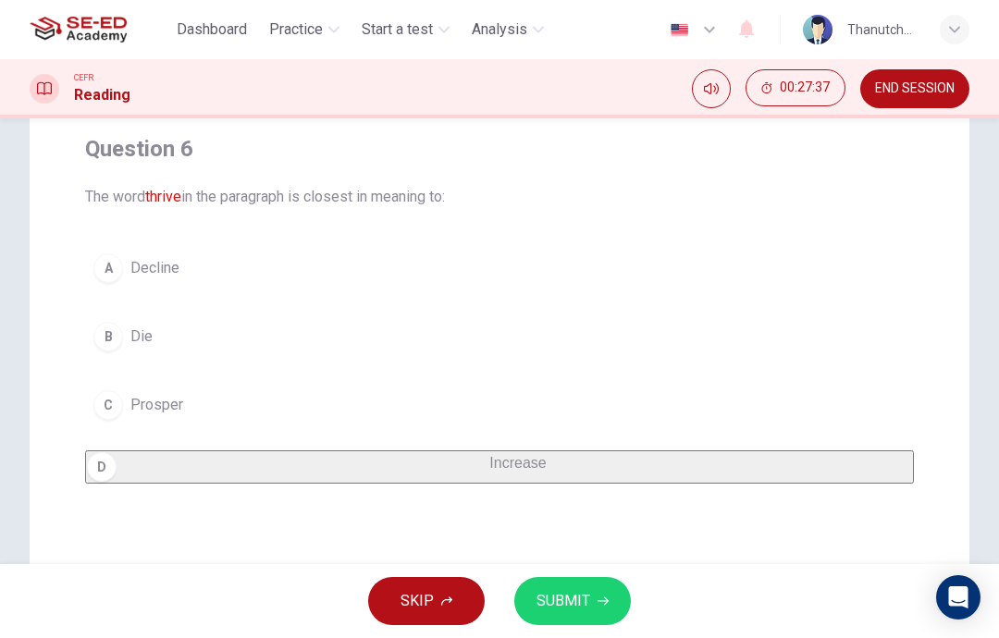
click at [562, 622] on button "SUBMIT" at bounding box center [572, 601] width 117 height 48
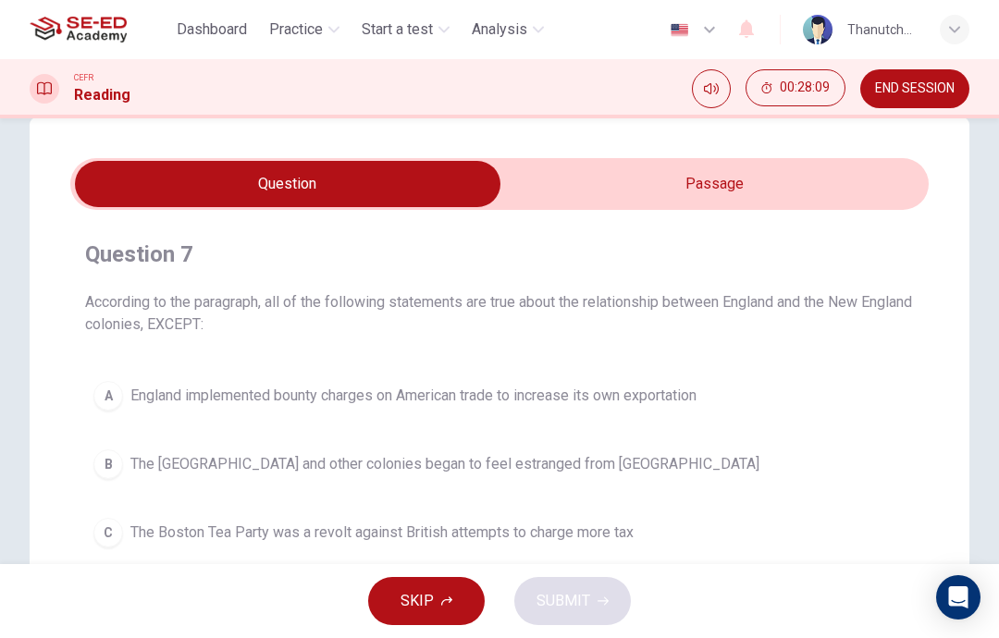
scroll to position [29, 0]
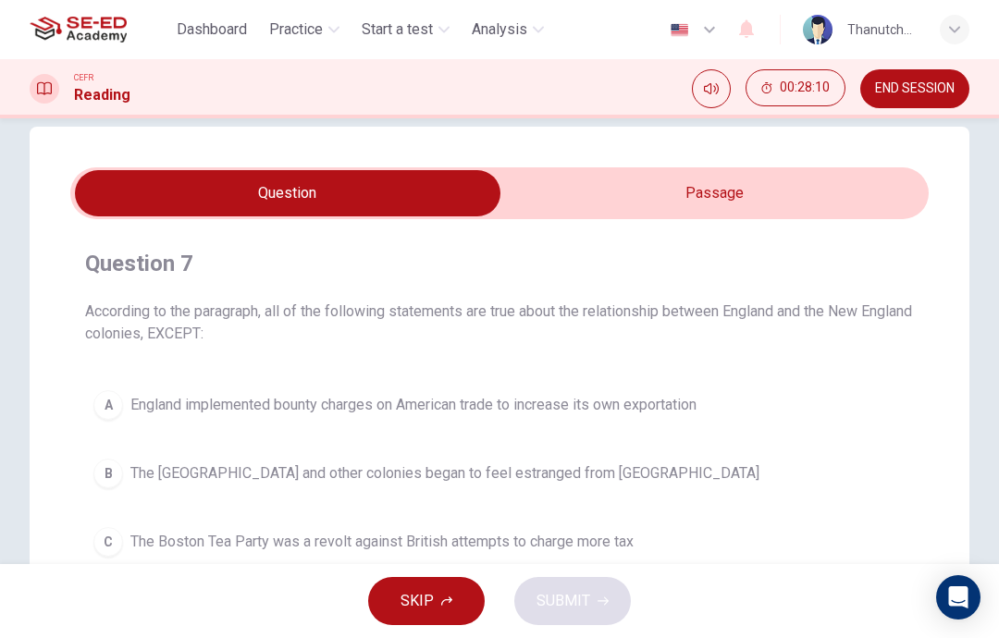
click at [877, 199] on input "checkbox" at bounding box center [287, 193] width 1287 height 46
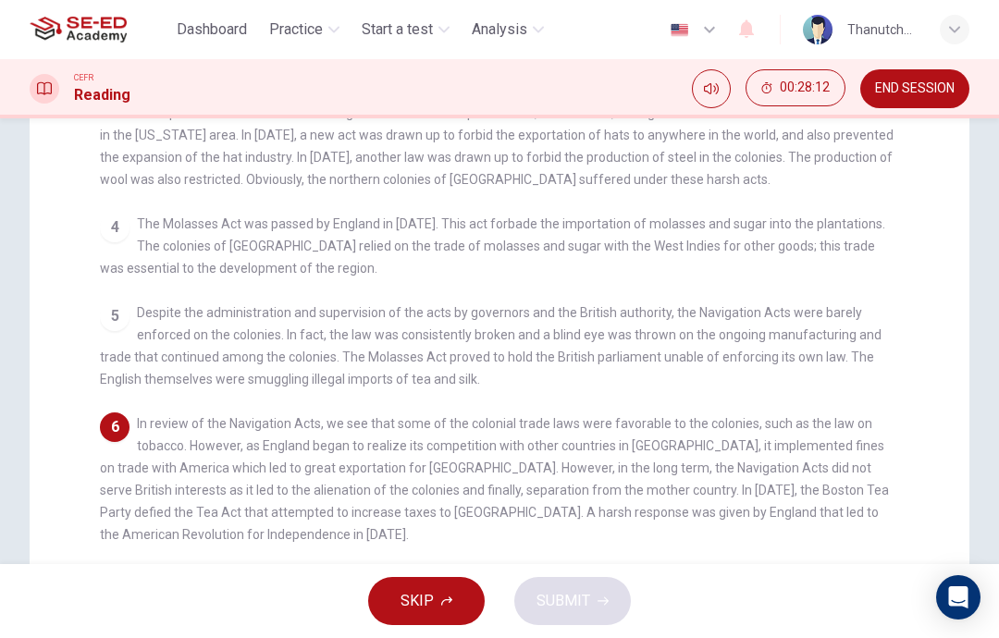
scroll to position [476, 0]
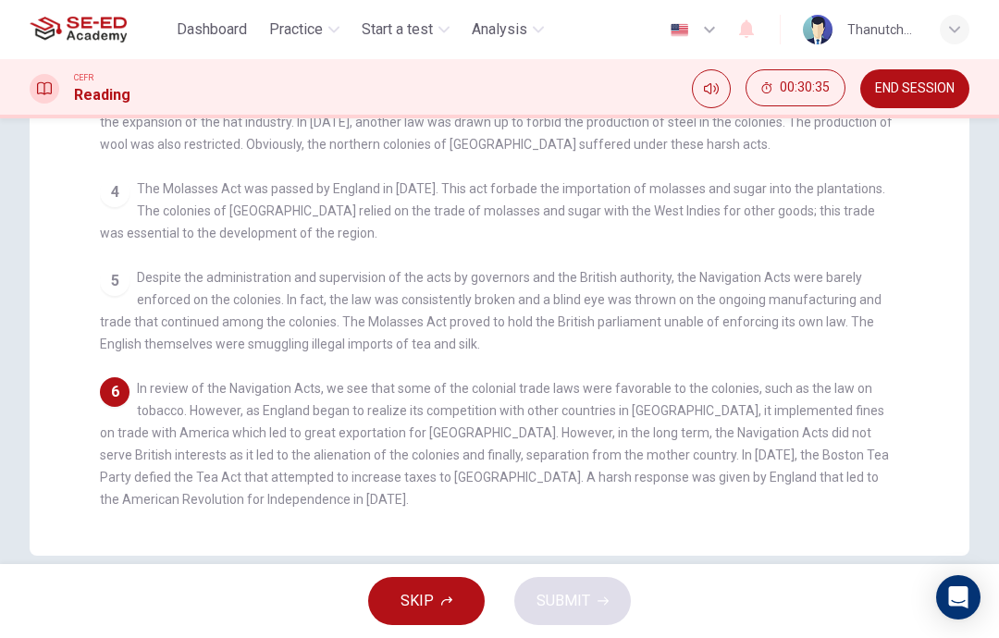
click at [912, 246] on div "1 The Navigation Acts were created by England in the 17th century to ensure tha…" at bounding box center [512, 184] width 824 height 662
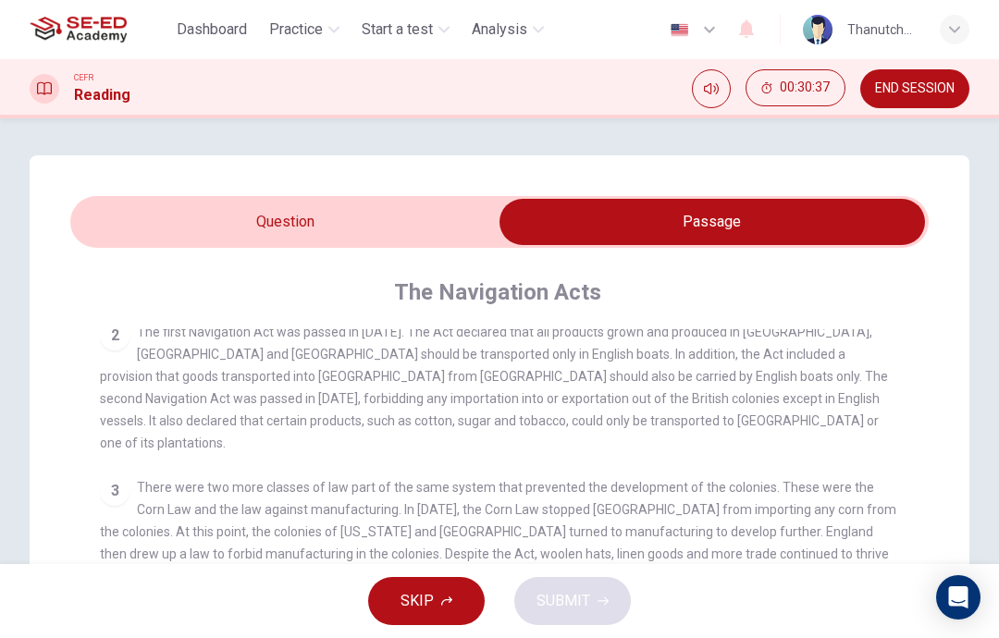
scroll to position [0, 0]
click at [461, 211] on input "checkbox" at bounding box center [711, 222] width 1287 height 46
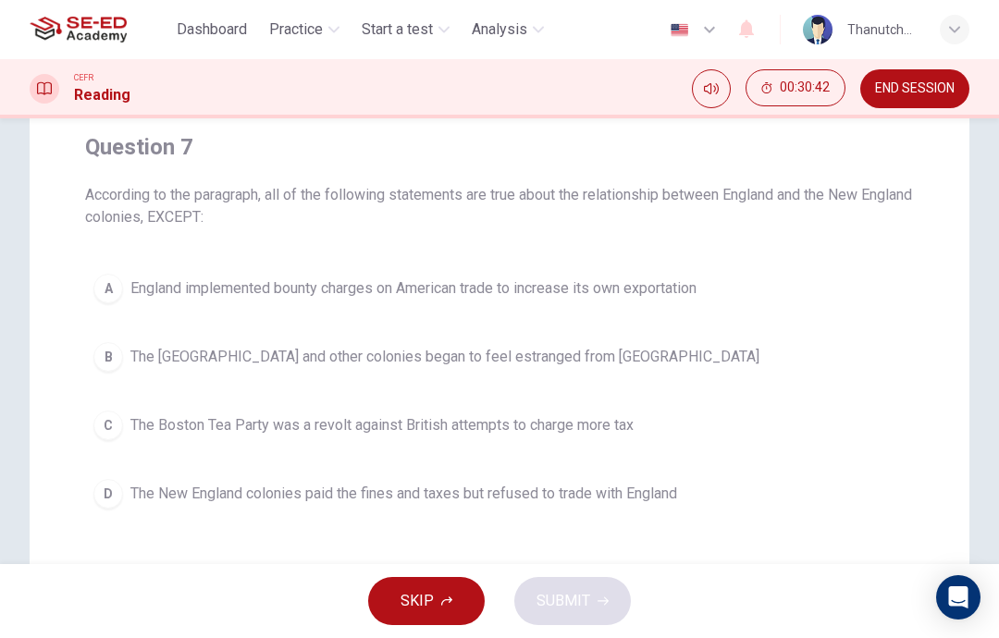
scroll to position [141, 0]
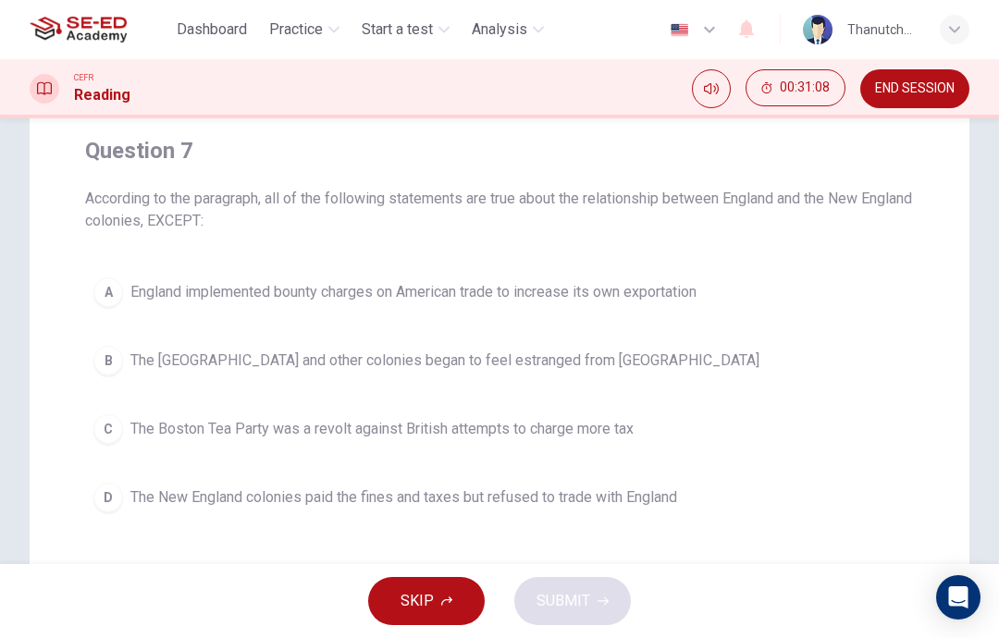
click at [695, 285] on span "England implemented bounty charges on American trade to increase its own export…" at bounding box center [413, 292] width 566 height 22
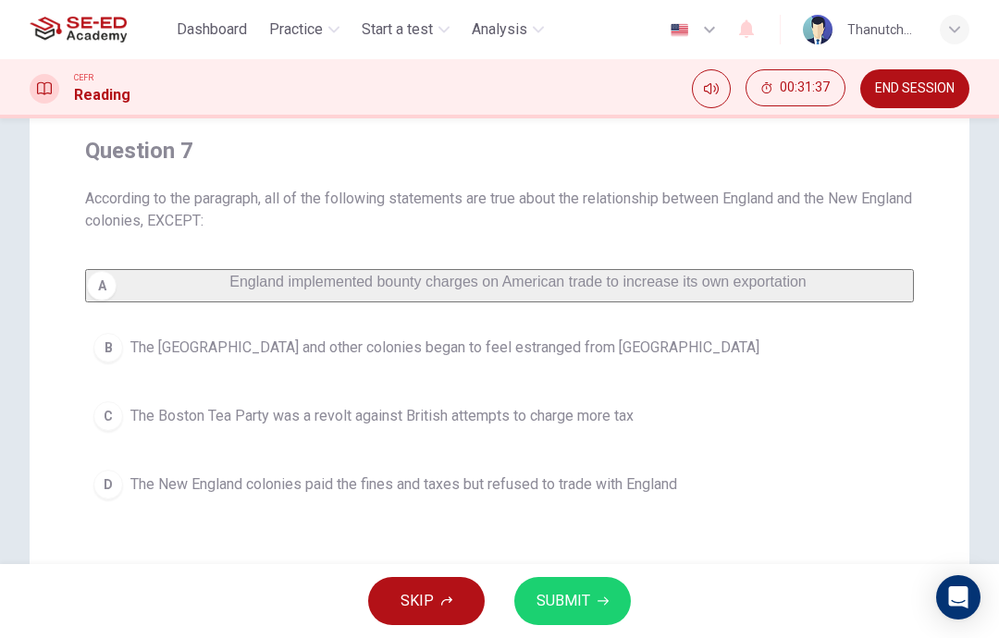
click at [858, 369] on button "B The [GEOGRAPHIC_DATA] and other colonies began to feel estranged from [GEOGRA…" at bounding box center [499, 348] width 829 height 46
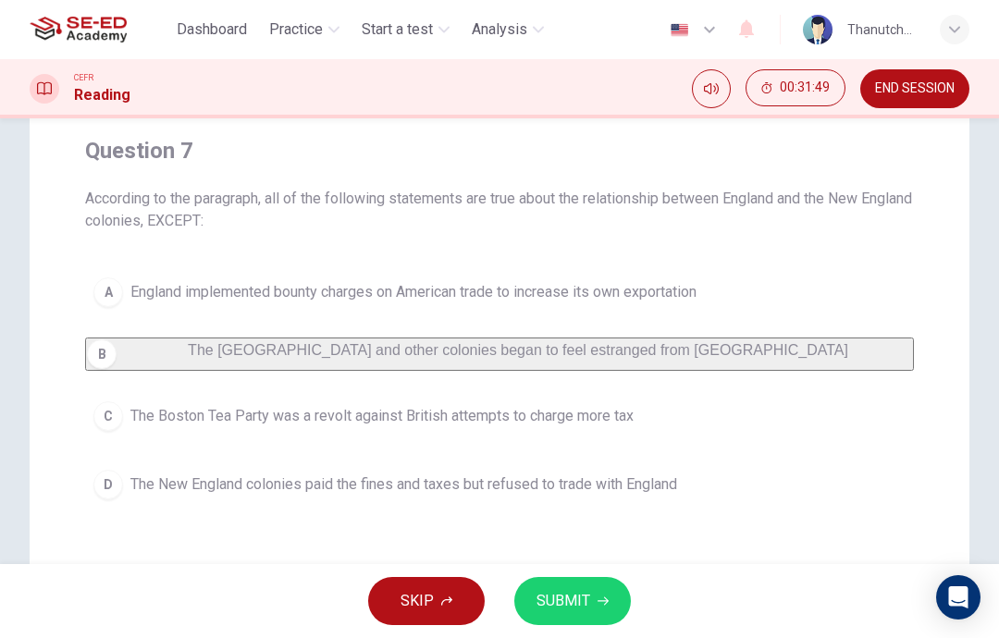
click at [597, 603] on icon "button" at bounding box center [602, 601] width 11 height 11
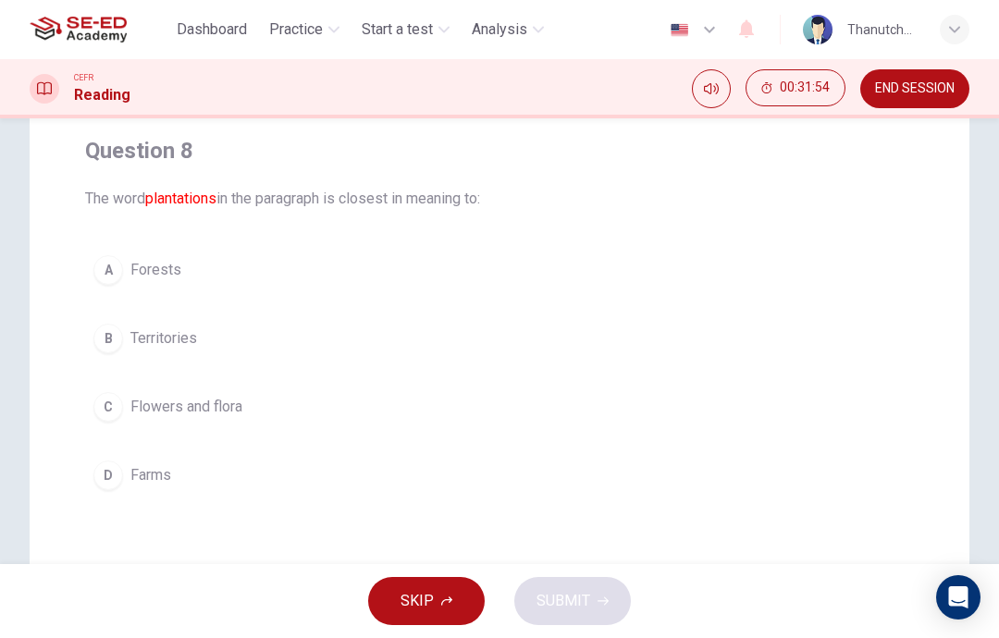
click at [746, 465] on button "D Farms" at bounding box center [499, 475] width 829 height 46
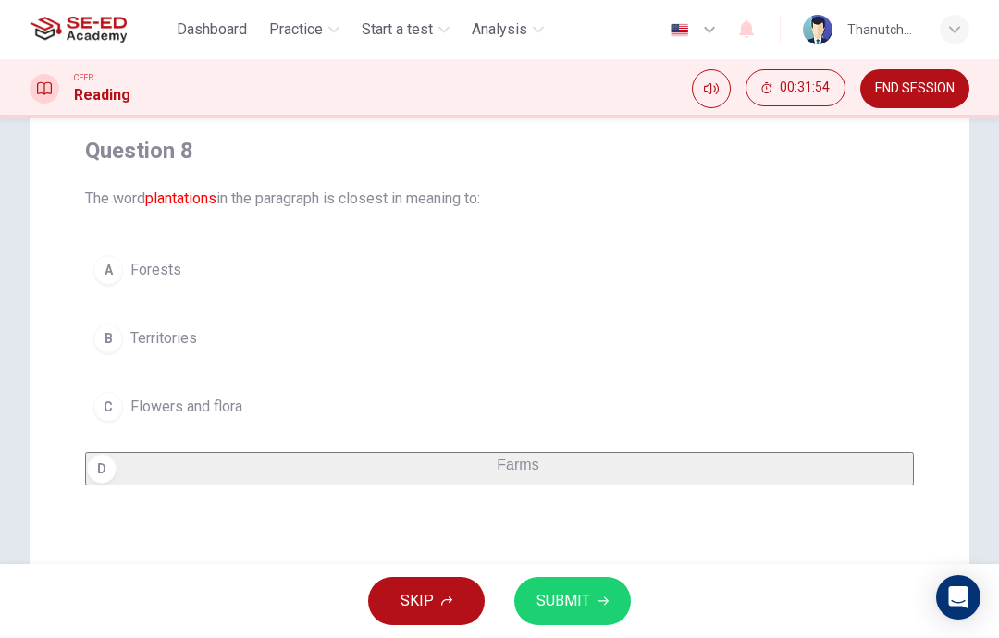
click at [573, 584] on button "SUBMIT" at bounding box center [572, 601] width 117 height 48
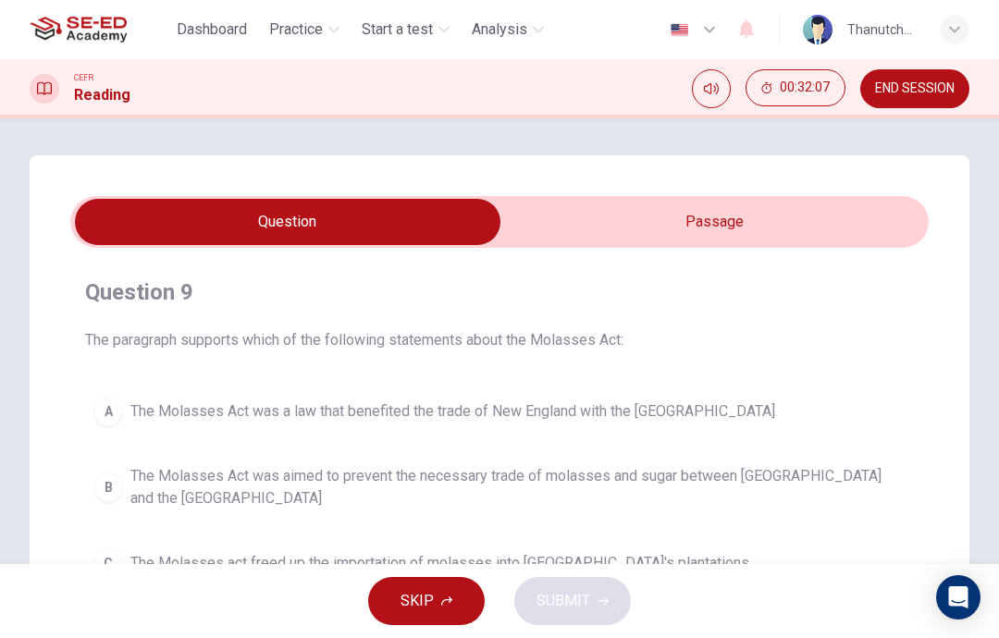
scroll to position [0, 0]
click at [840, 222] on input "checkbox" at bounding box center [287, 222] width 1287 height 46
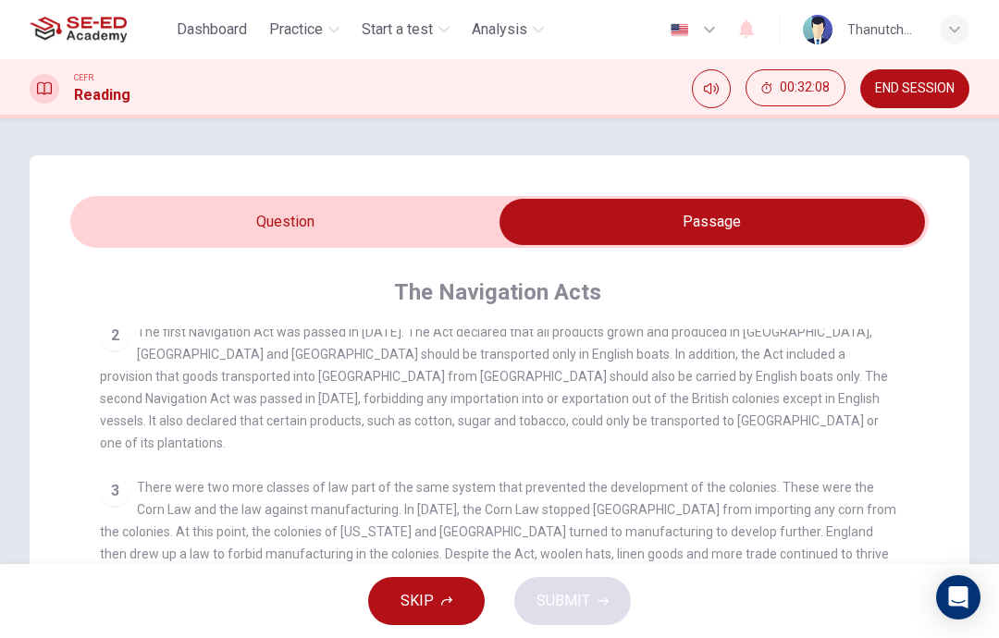
click at [463, 206] on input "checkbox" at bounding box center [711, 222] width 1287 height 46
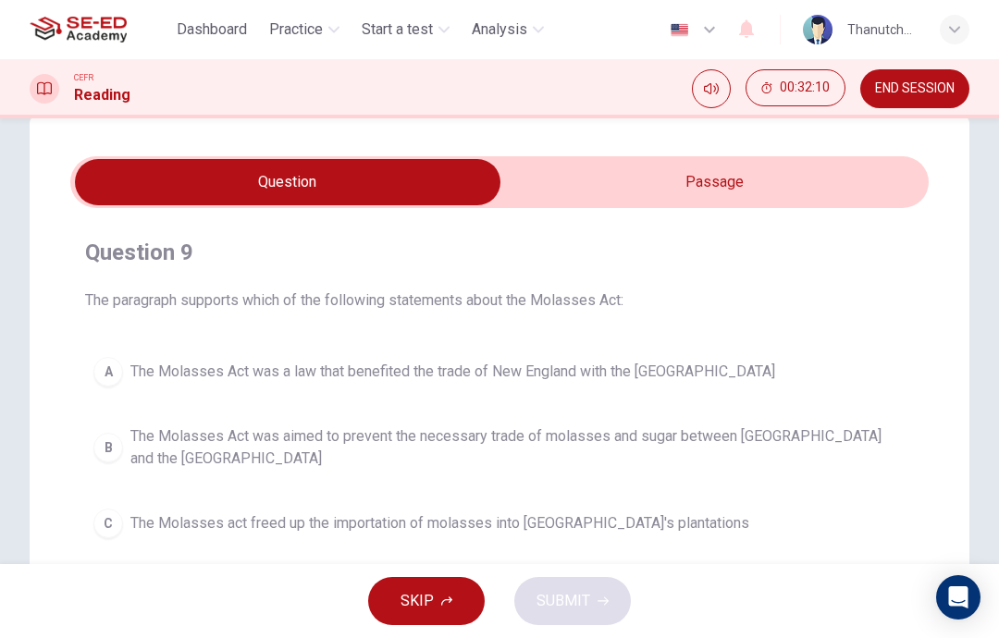
click at [884, 173] on input "checkbox" at bounding box center [287, 182] width 1287 height 46
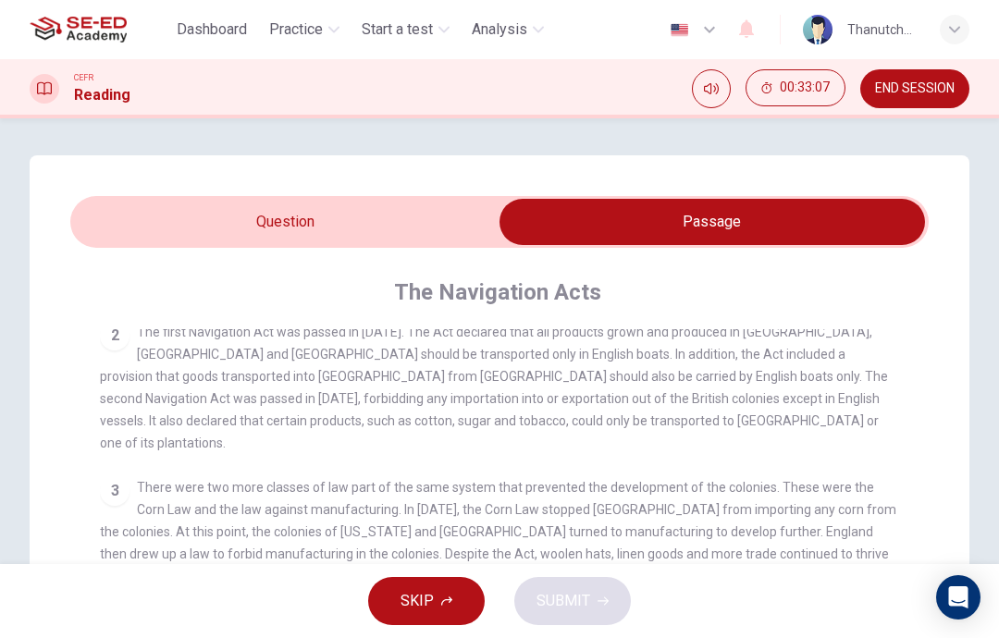
click at [456, 241] on input "checkbox" at bounding box center [711, 222] width 1287 height 46
checkbox input "false"
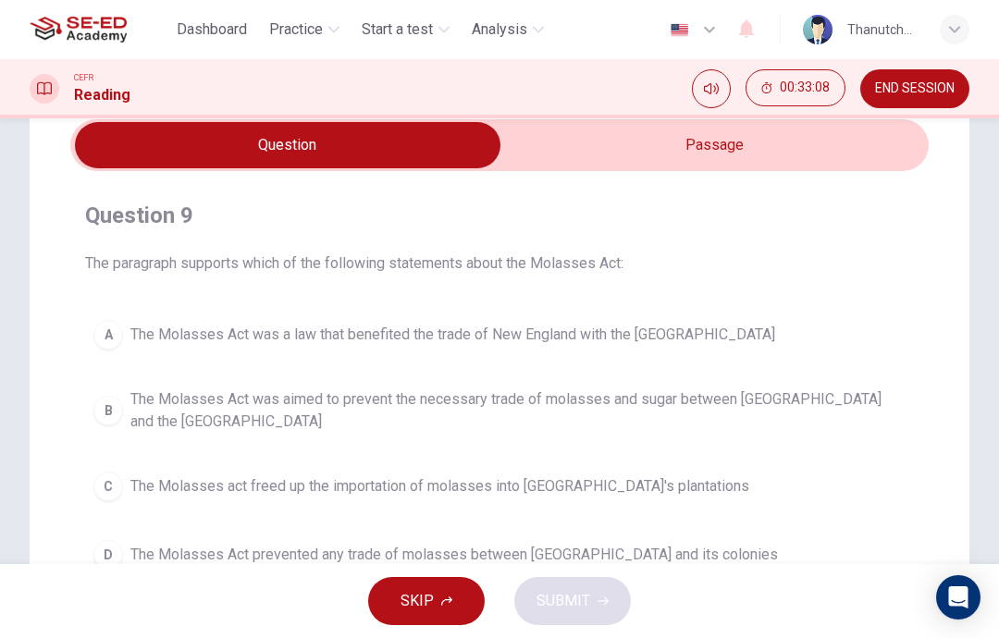
scroll to position [105, 0]
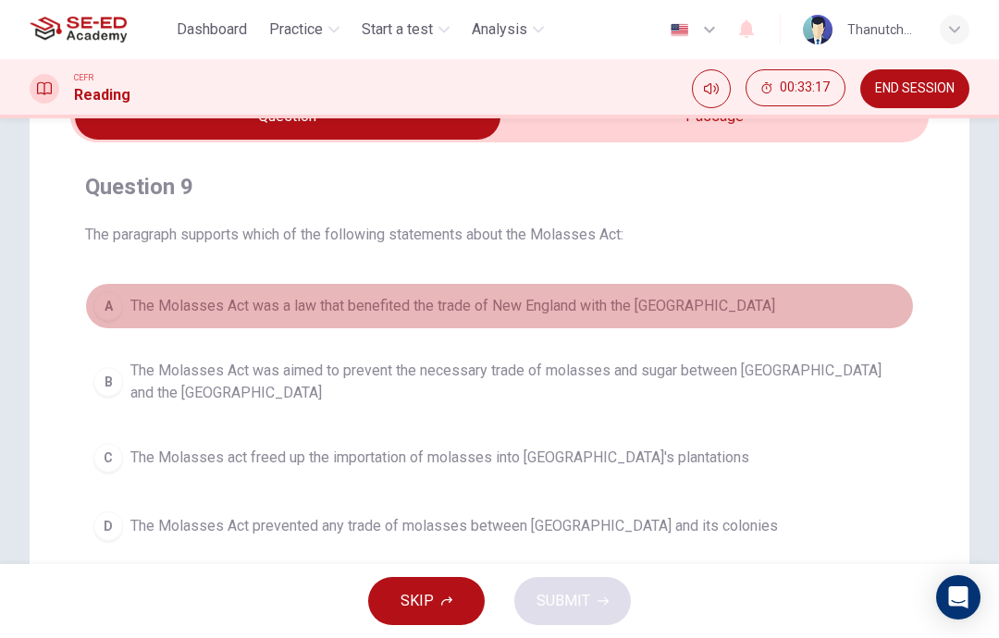
click at [744, 284] on button "A The Molasses Act was a law that benefited the trade of New England with the W…" at bounding box center [499, 306] width 829 height 46
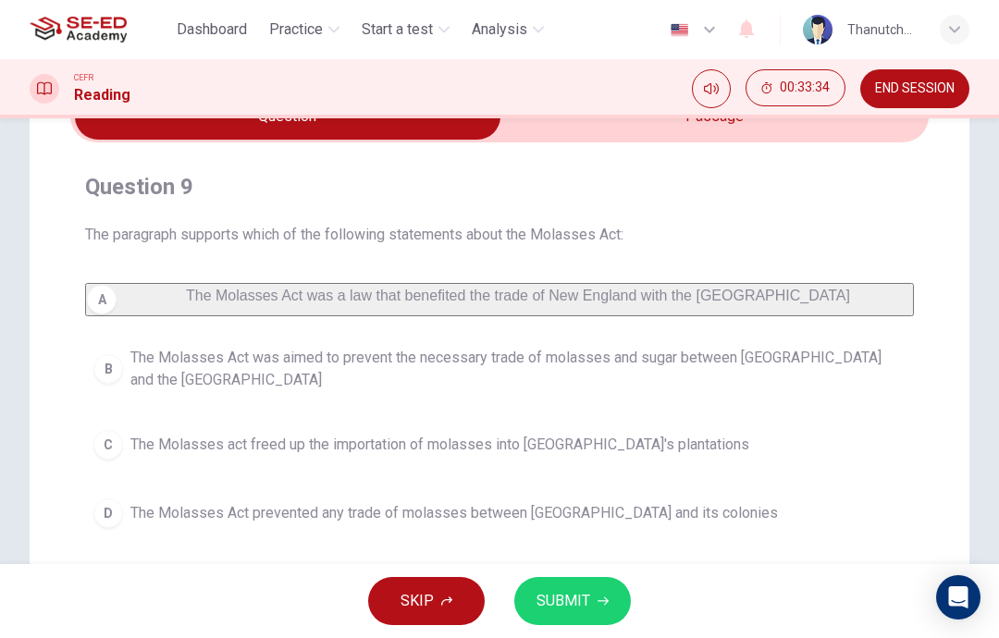
click at [563, 602] on span "SUBMIT" at bounding box center [563, 601] width 54 height 26
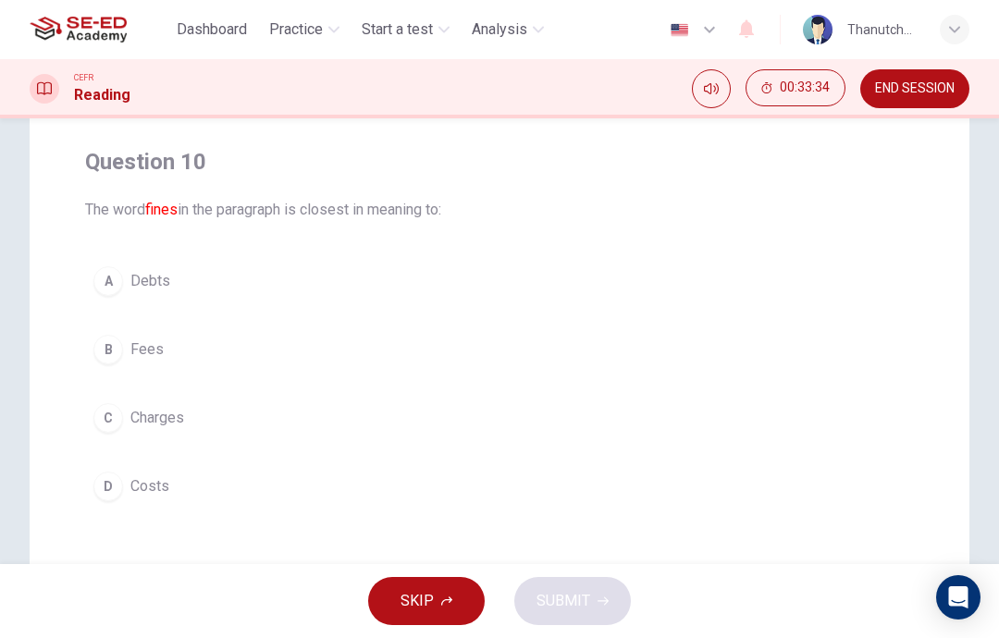
scroll to position [129, 0]
click at [599, 392] on div "A Debts B Fees C Charges D Costs" at bounding box center [499, 385] width 829 height 252
click at [599, 411] on button "C Charges" at bounding box center [499, 419] width 829 height 46
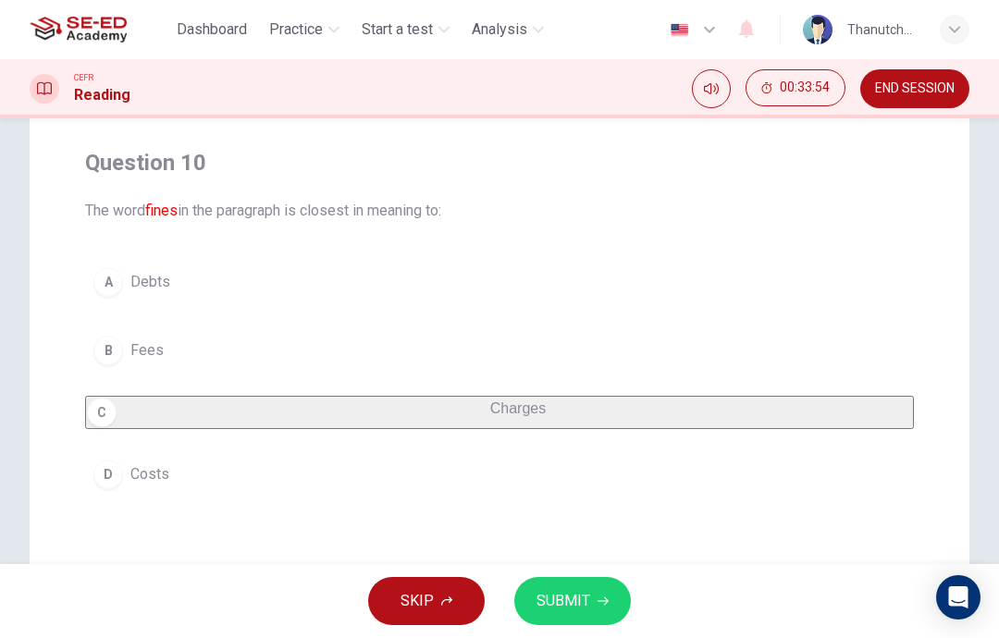
click at [645, 345] on button "B Fees" at bounding box center [499, 350] width 829 height 46
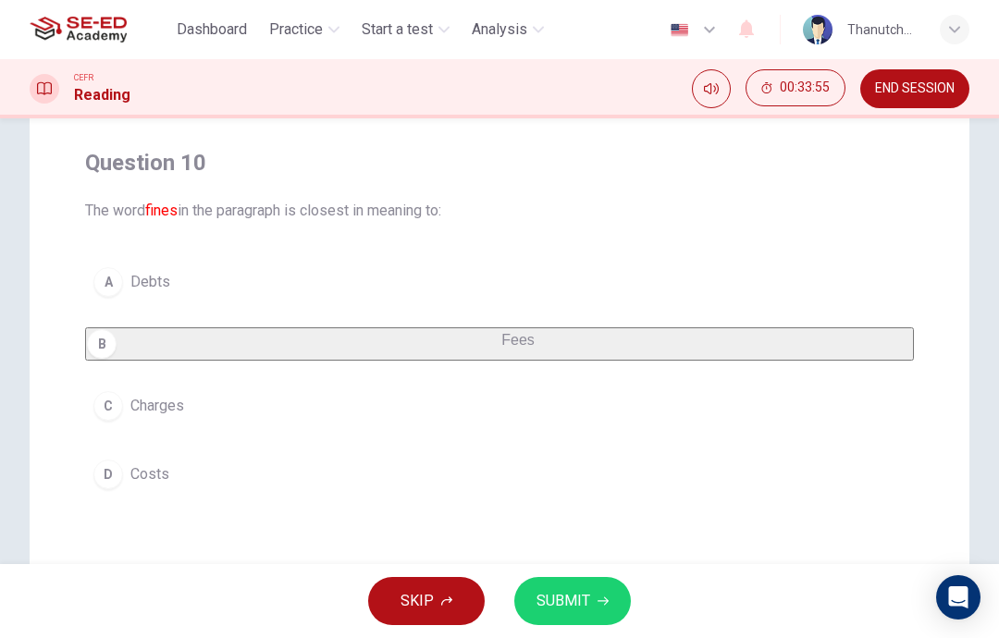
click at [581, 599] on span "SUBMIT" at bounding box center [563, 601] width 54 height 26
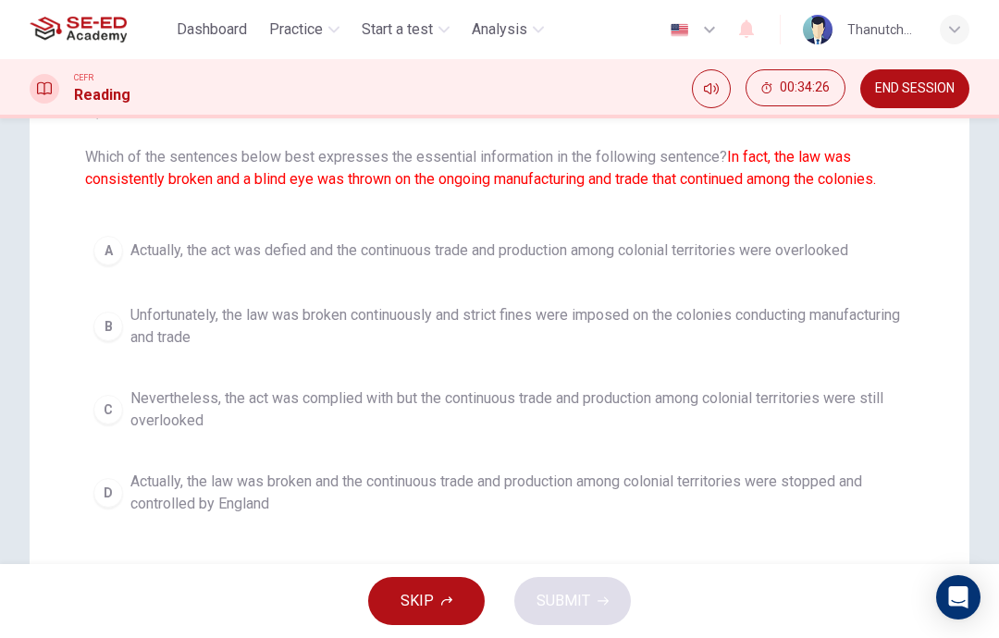
scroll to position [171, 0]
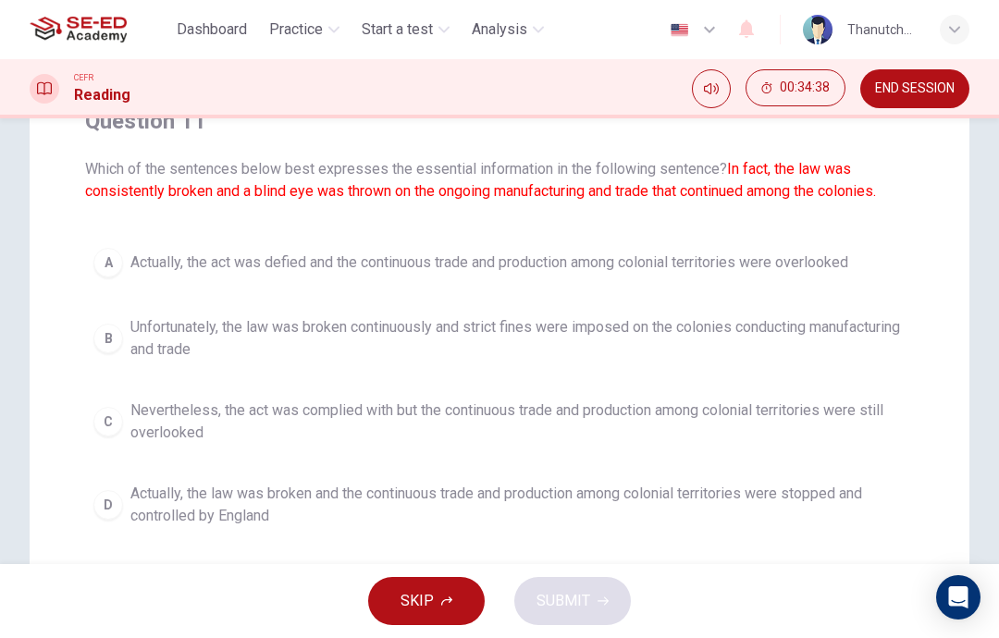
click at [432, 609] on span "SKIP" at bounding box center [416, 601] width 33 height 26
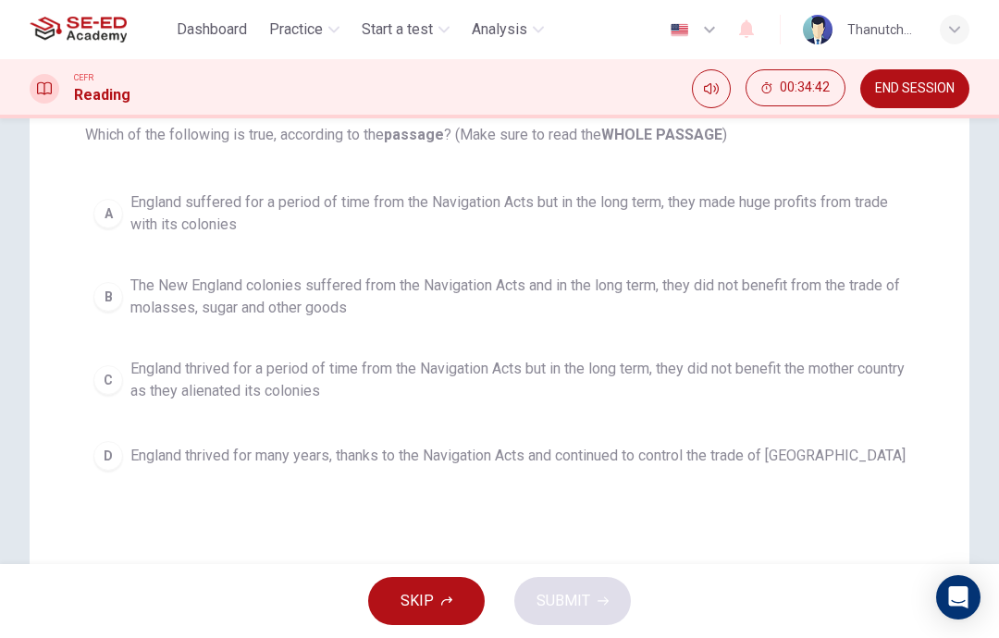
scroll to position [207, 0]
click at [888, 203] on span "England suffered for a period of time from the Navigation Acts but in the long …" at bounding box center [517, 212] width 775 height 44
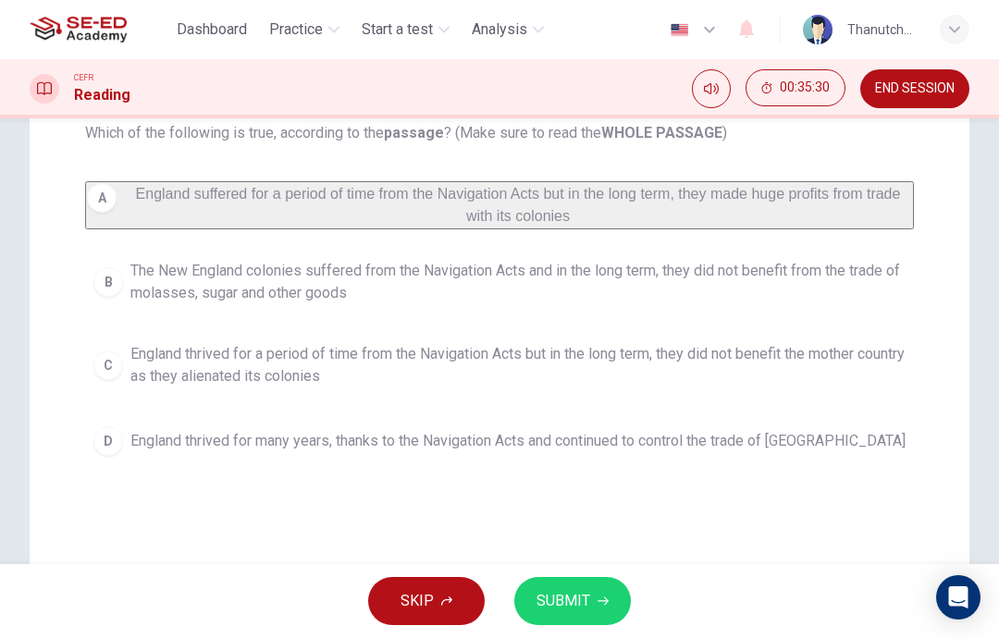
click at [592, 594] on button "SUBMIT" at bounding box center [572, 601] width 117 height 48
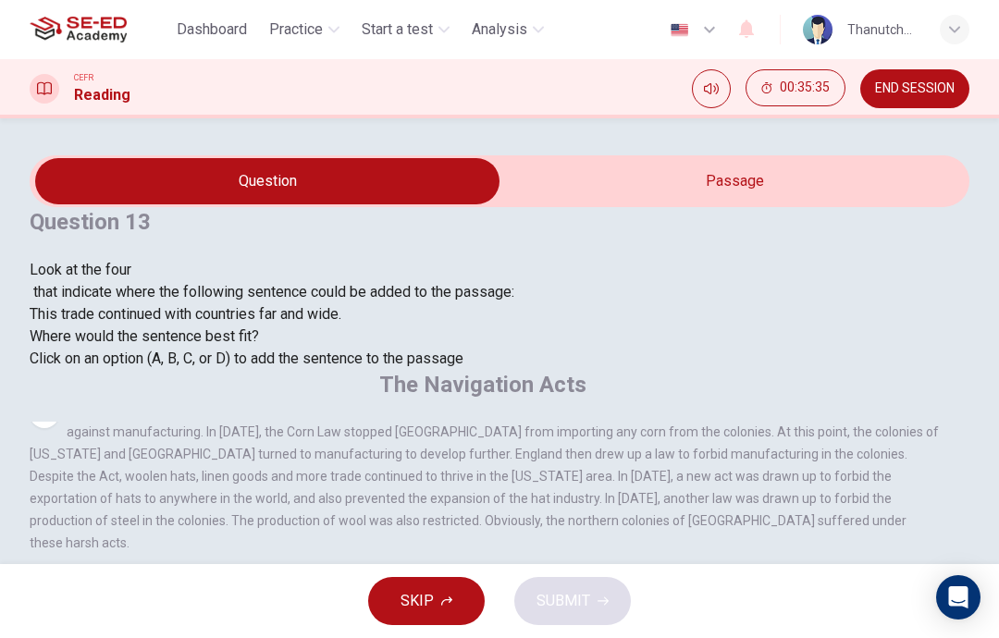
scroll to position [0, 0]
click at [943, 89] on span "END SESSION" at bounding box center [915, 88] width 80 height 15
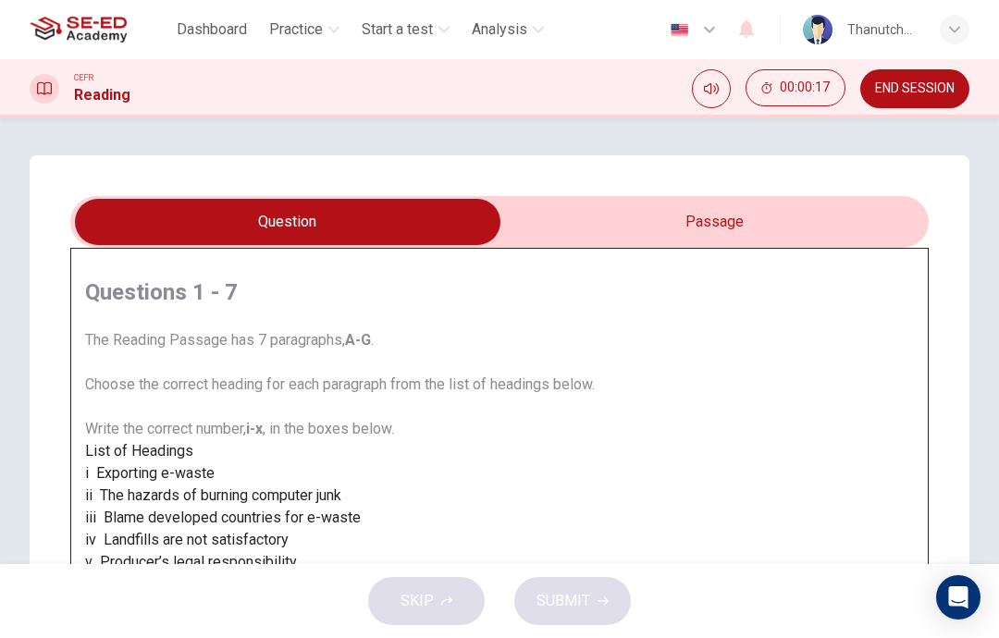
click at [824, 224] on input "checkbox" at bounding box center [287, 222] width 1287 height 46
checkbox input "true"
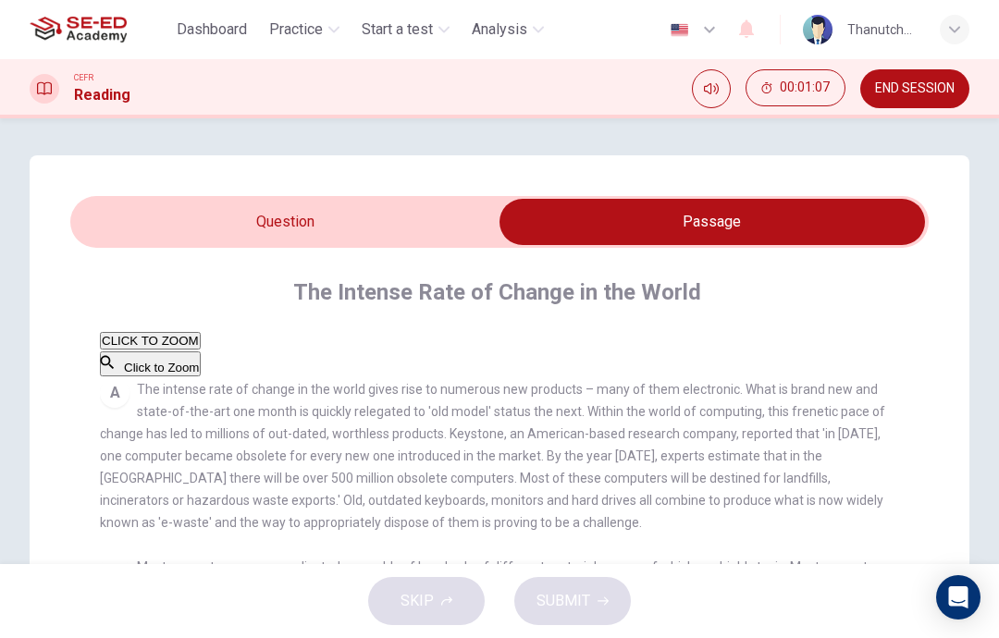
click at [935, 89] on span "END SESSION" at bounding box center [915, 88] width 80 height 15
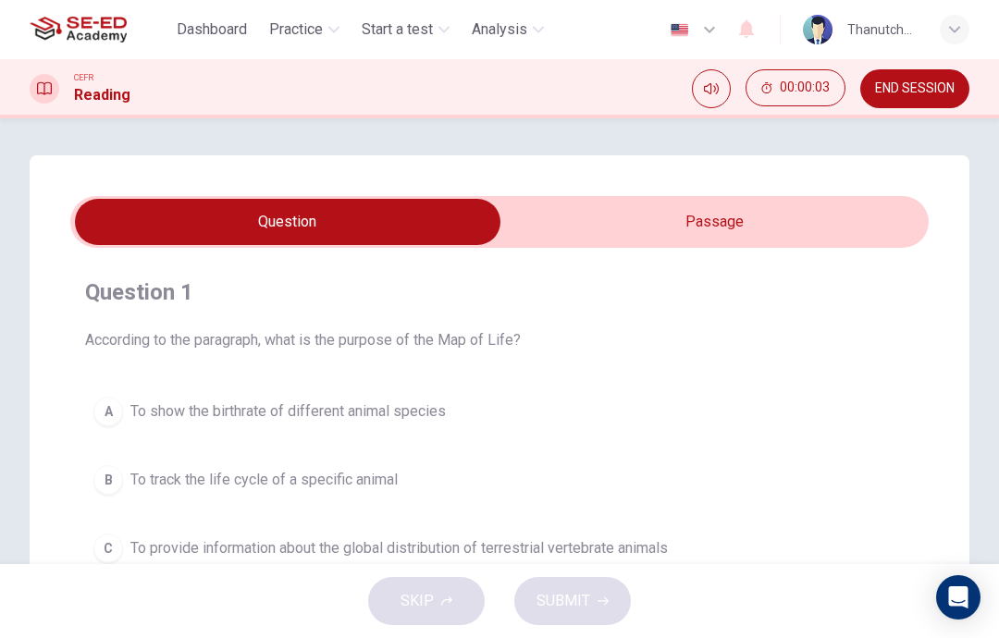
click at [888, 238] on input "checkbox" at bounding box center [287, 222] width 1287 height 46
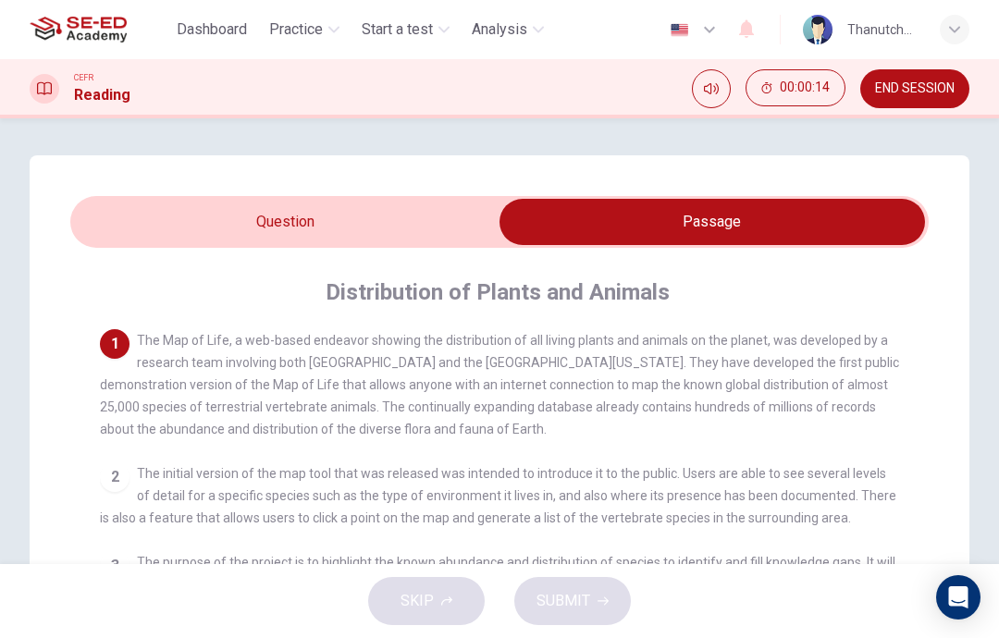
click at [723, 80] on button "Mute" at bounding box center [711, 88] width 39 height 39
click at [716, 79] on button "Unmute" at bounding box center [719, 82] width 24 height 24
click at [808, 86] on span "00:00:17" at bounding box center [805, 87] width 50 height 15
click at [835, 91] on button "Show" at bounding box center [836, 79] width 18 height 21
click at [824, 96] on button "00:00:19" at bounding box center [795, 87] width 100 height 37
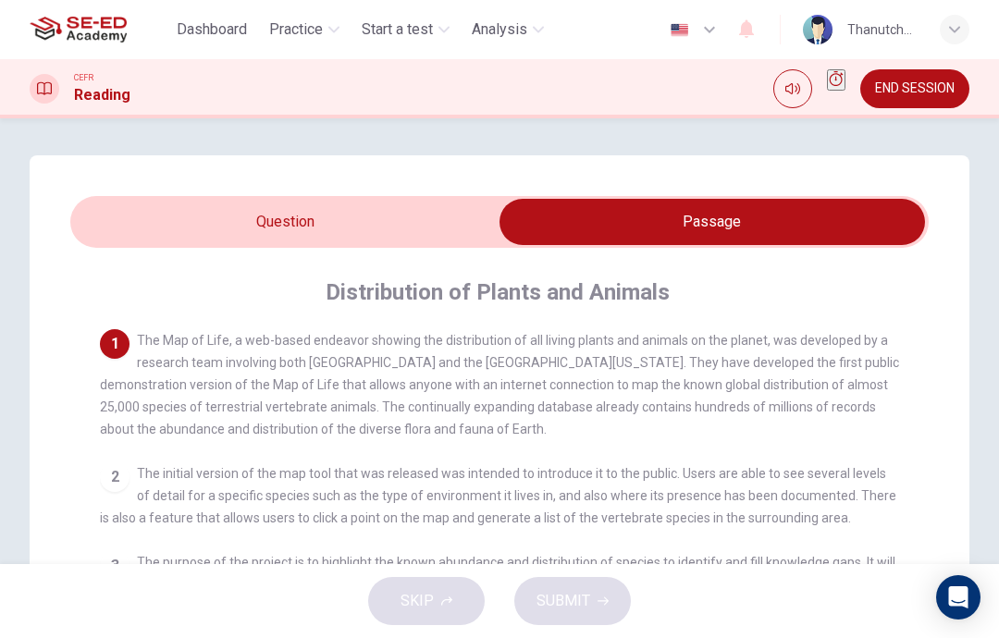
click at [830, 86] on icon "Show" at bounding box center [837, 78] width 14 height 15
click at [829, 87] on span "00:00:21" at bounding box center [805, 87] width 50 height 15
click at [786, 88] on button "Mute" at bounding box center [792, 88] width 39 height 39
click at [788, 78] on button "Unmute" at bounding box center [800, 82] width 24 height 24
click at [932, 633] on div "SKIP SUBMIT" at bounding box center [499, 601] width 999 height 74
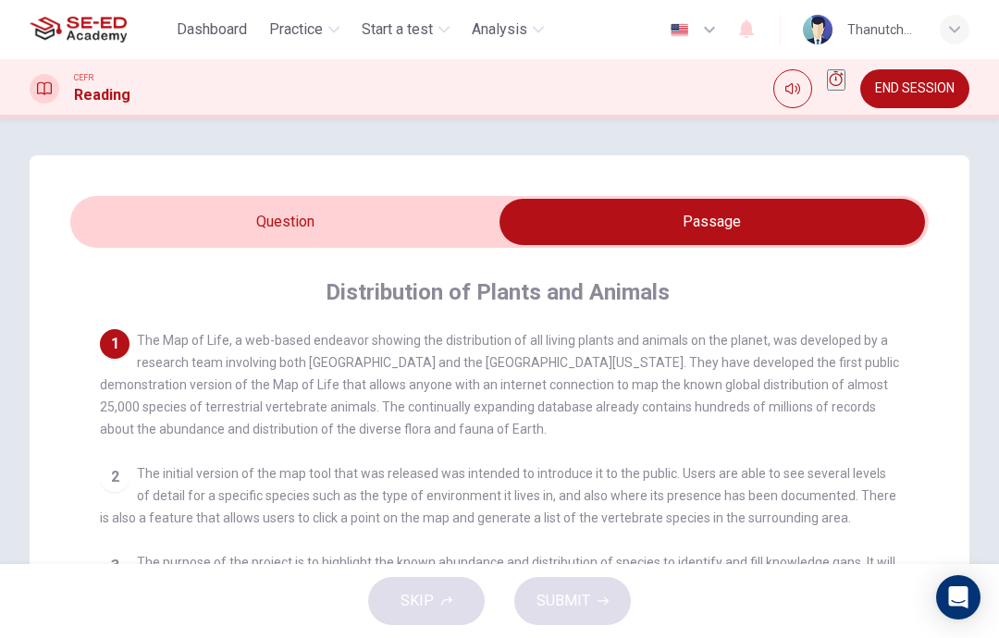
click at [437, 234] on input "checkbox" at bounding box center [711, 222] width 1287 height 46
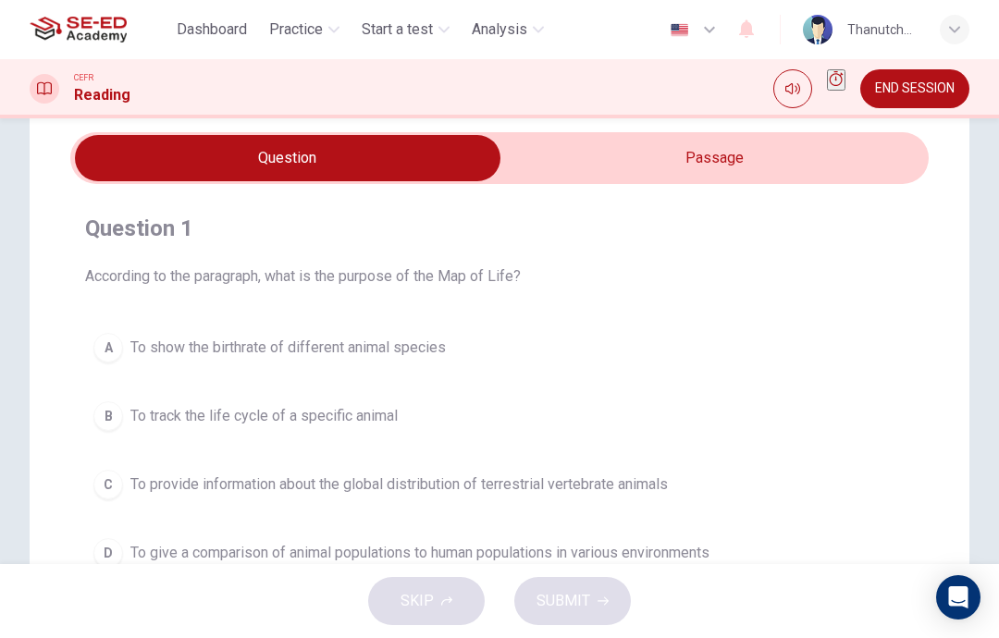
scroll to position [55, 0]
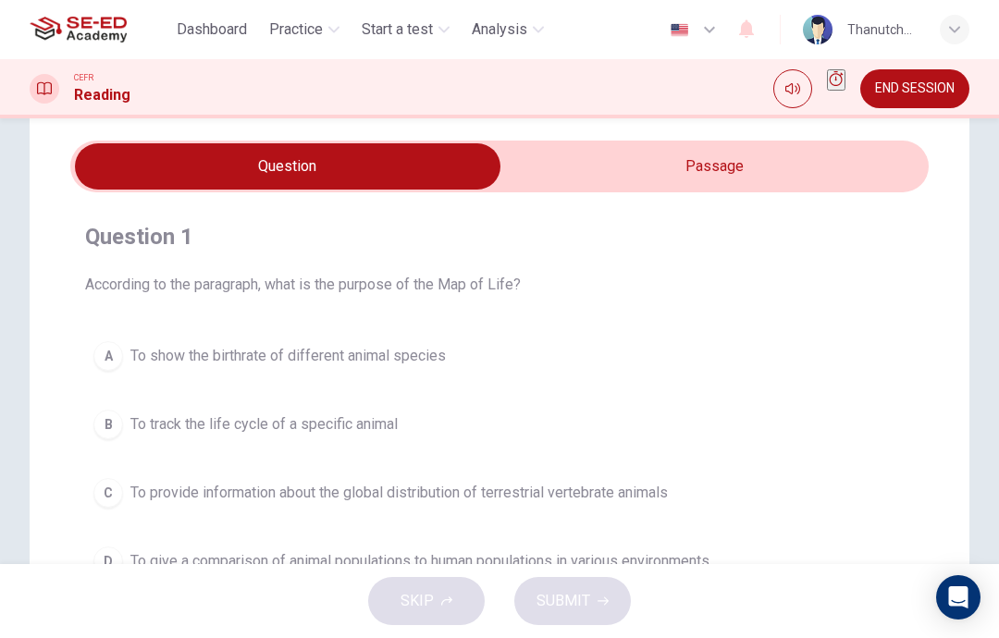
click at [823, 157] on input "checkbox" at bounding box center [287, 166] width 1287 height 46
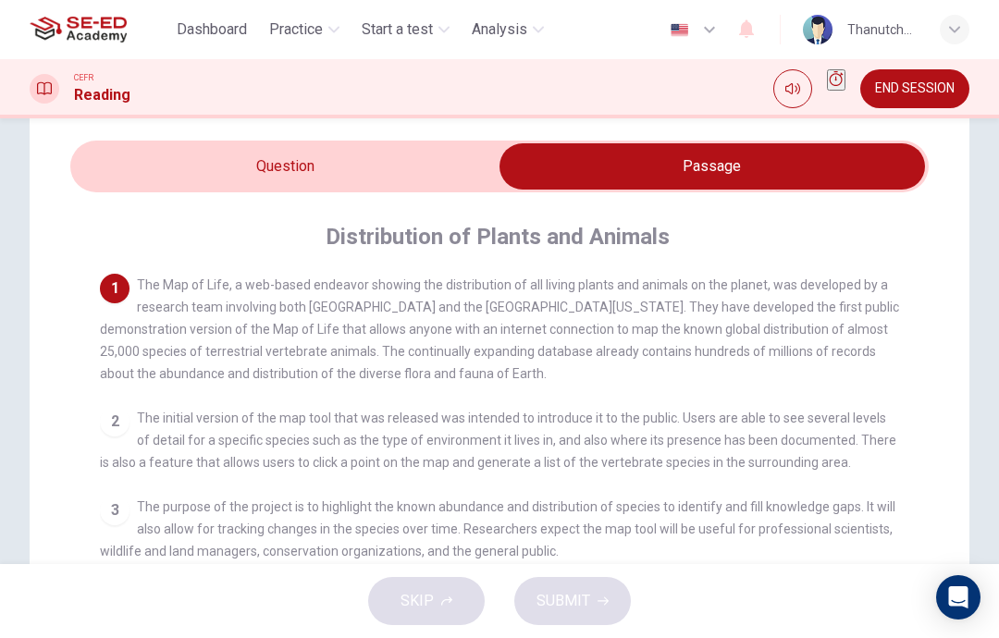
click at [442, 167] on input "checkbox" at bounding box center [711, 166] width 1287 height 46
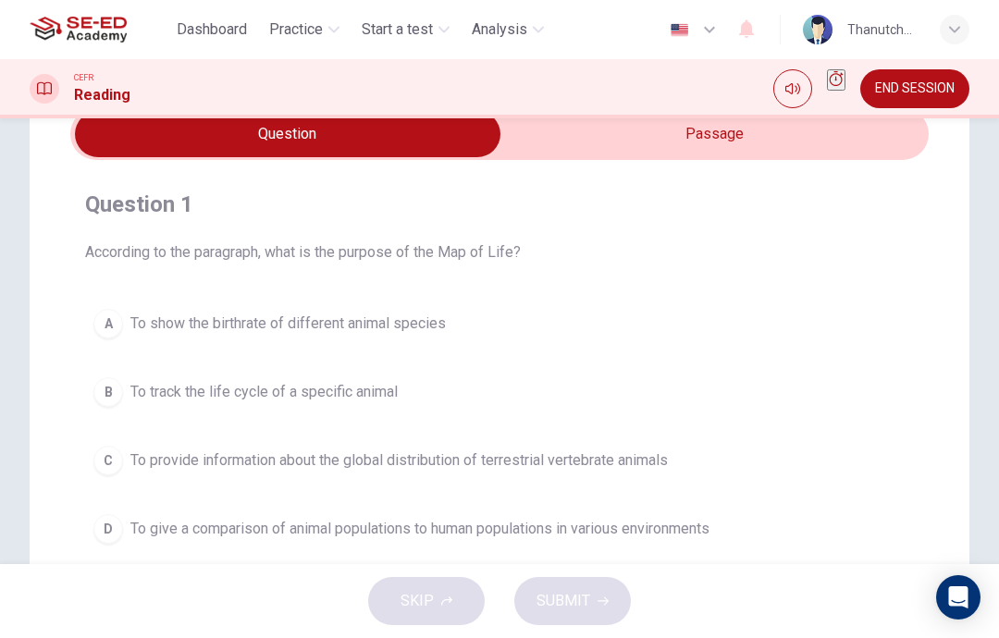
scroll to position [105, 0]
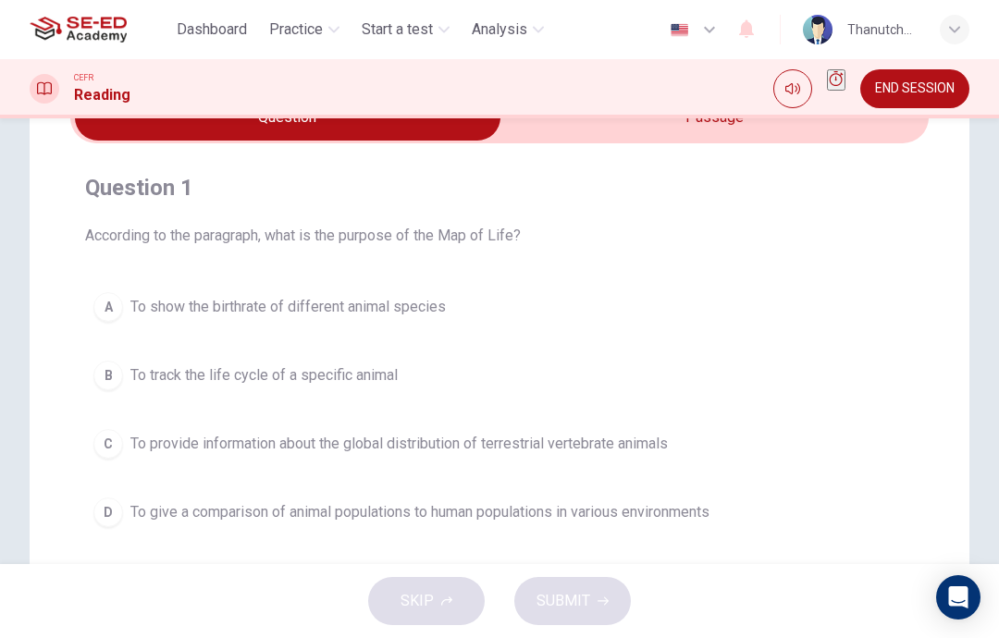
click at [411, 299] on span "To show the birthrate of different animal species" at bounding box center [287, 307] width 315 height 22
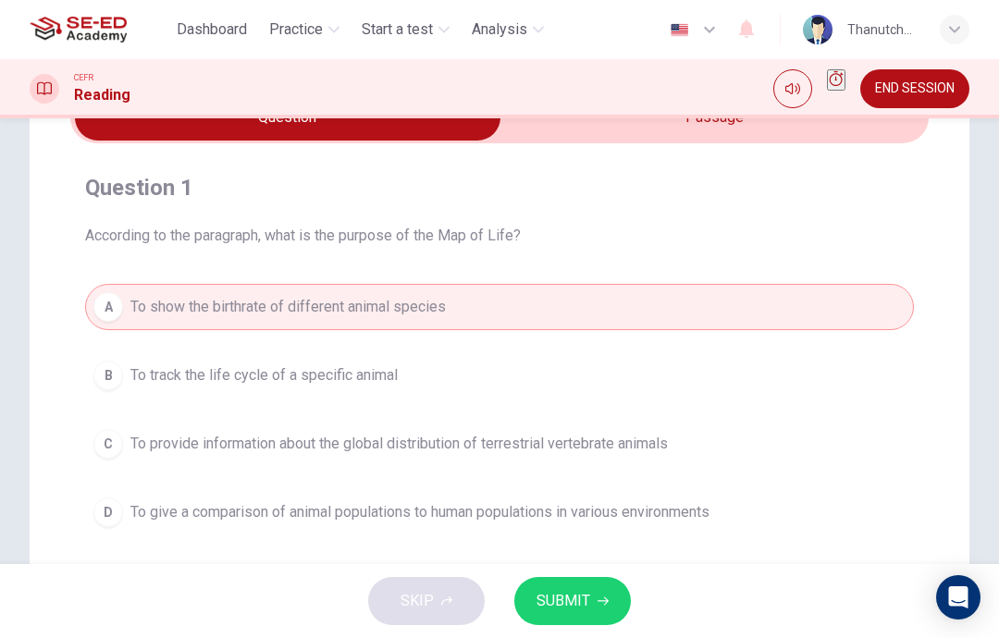
click at [238, 434] on span "To provide information about the global distribution of terrestrial vertebrate …" at bounding box center [398, 444] width 537 height 22
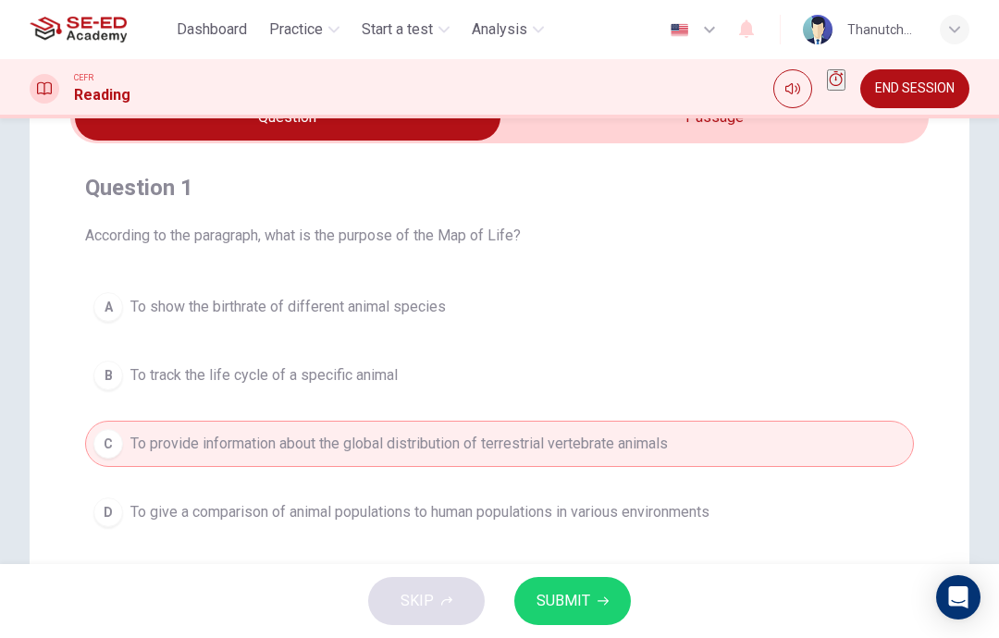
click at [259, 295] on button "A To show the birthrate of different animal species" at bounding box center [499, 307] width 829 height 46
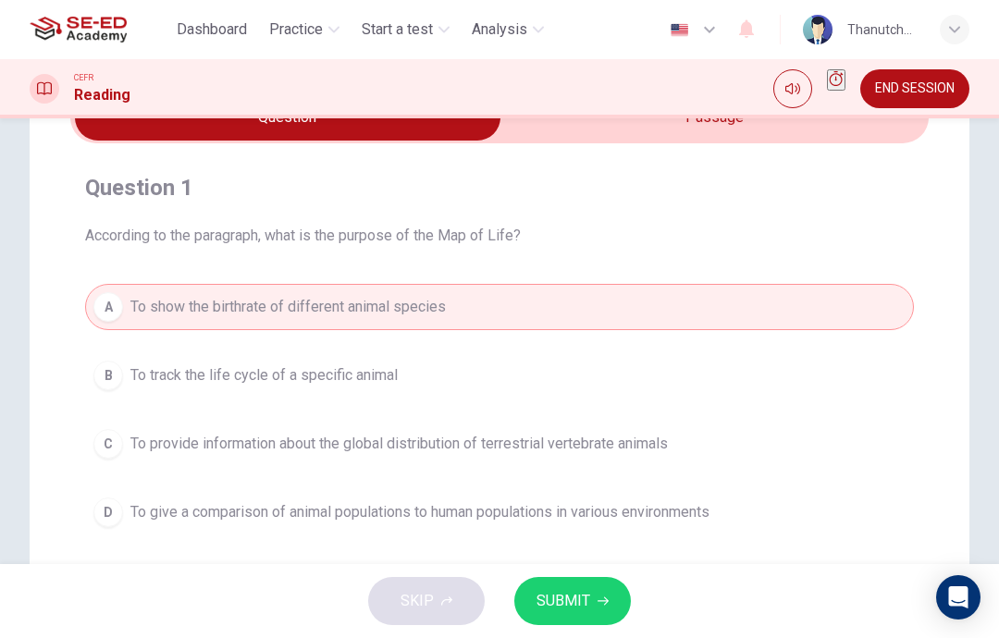
click at [542, 609] on span "SUBMIT" at bounding box center [563, 601] width 54 height 26
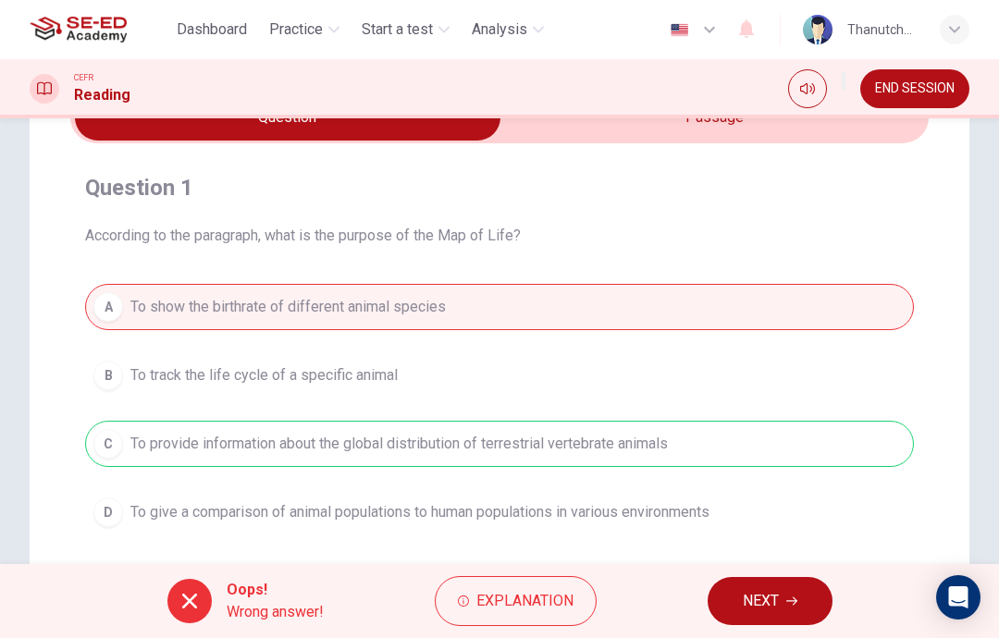
click at [769, 604] on span "NEXT" at bounding box center [761, 601] width 36 height 26
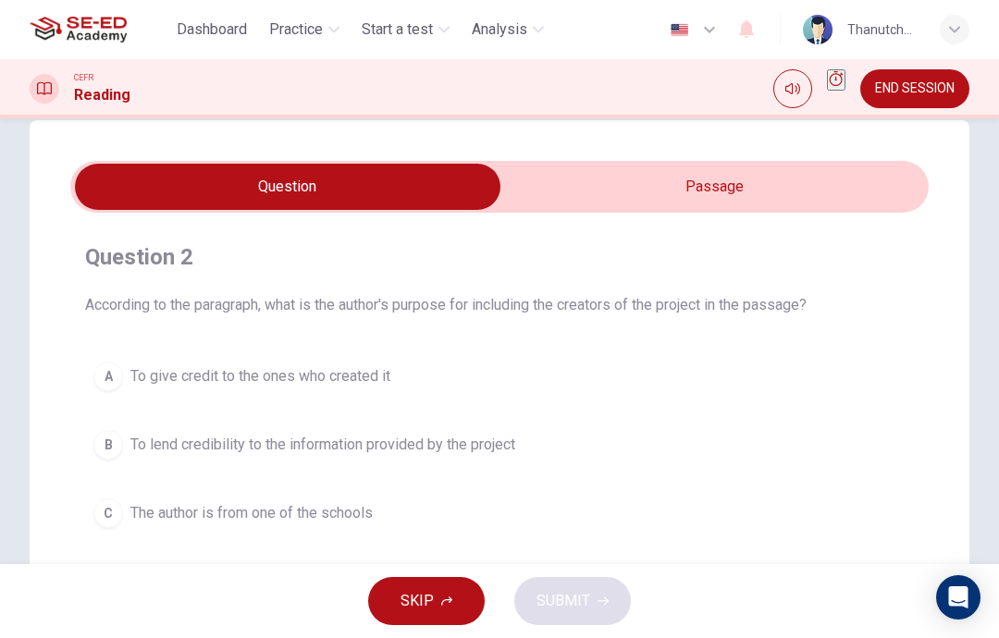
scroll to position [34, 0]
click at [619, 190] on input "checkbox" at bounding box center [287, 188] width 1287 height 46
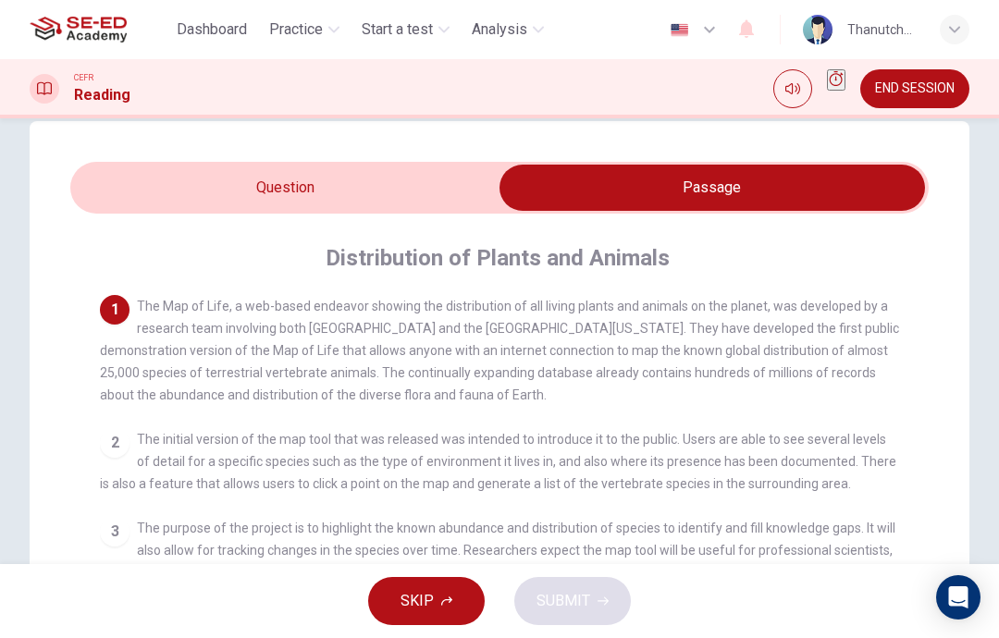
click at [362, 181] on input "checkbox" at bounding box center [711, 188] width 1287 height 46
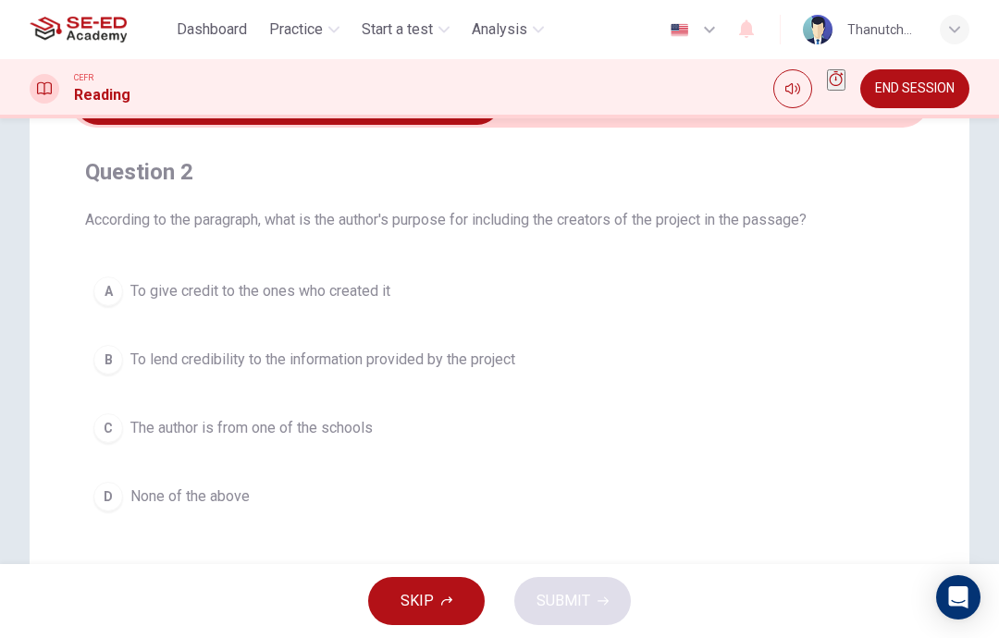
scroll to position [122, 0]
click at [365, 297] on span "To give credit to the ones who created it" at bounding box center [260, 289] width 260 height 22
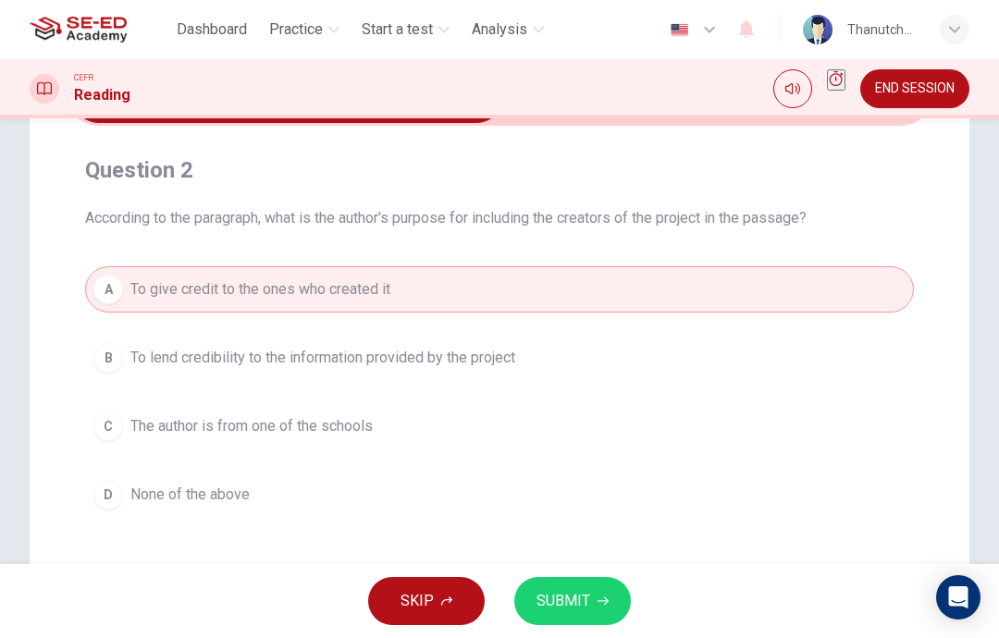
click at [622, 565] on div "SKIP SUBMIT" at bounding box center [499, 601] width 999 height 74
click at [589, 604] on button "SUBMIT" at bounding box center [572, 601] width 117 height 48
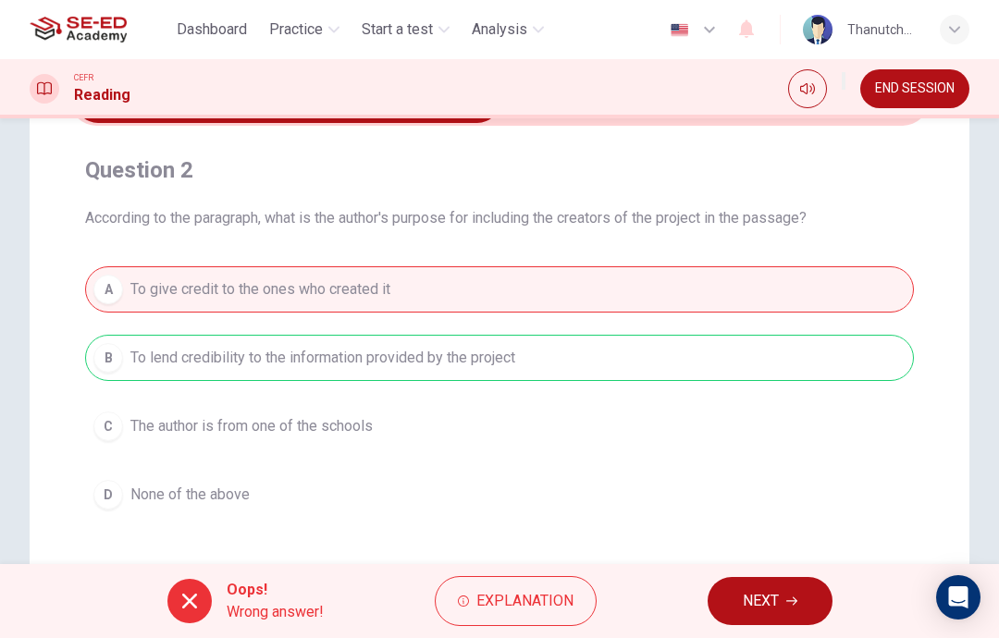
click at [613, 619] on div "Oops! Wrong answer! Explanation NEXT" at bounding box center [499, 601] width 999 height 74
click at [781, 596] on button "NEXT" at bounding box center [769, 601] width 125 height 48
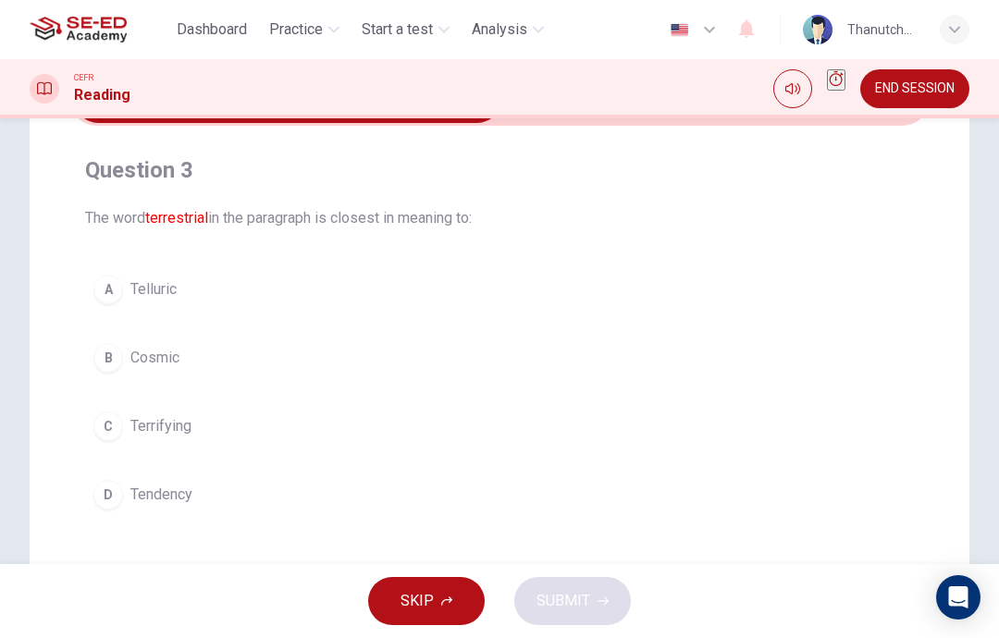
click at [212, 273] on button "A Telluric" at bounding box center [499, 289] width 829 height 46
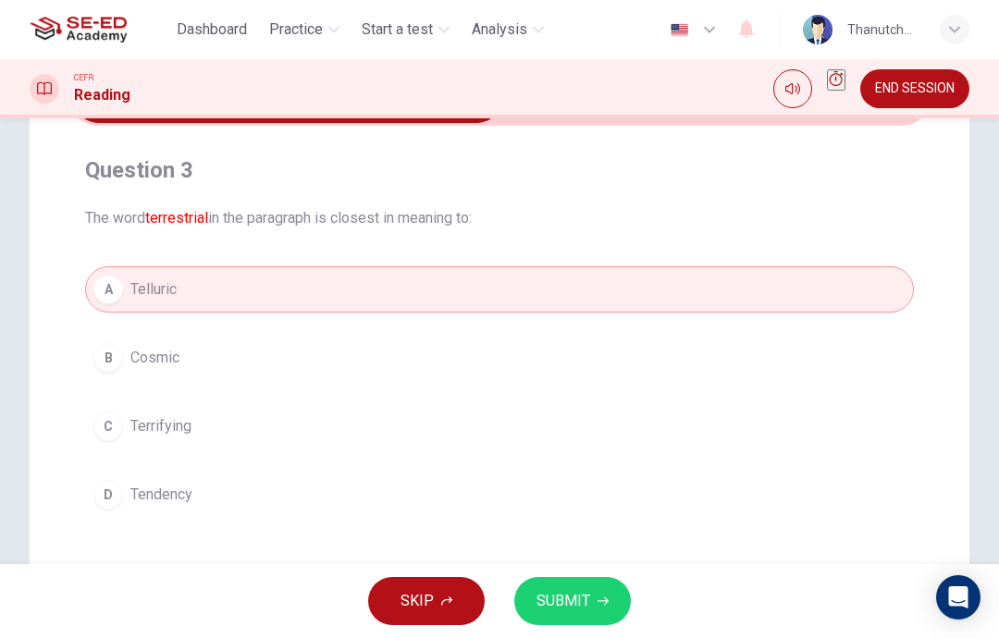
click at [604, 591] on button "SUBMIT" at bounding box center [572, 601] width 117 height 48
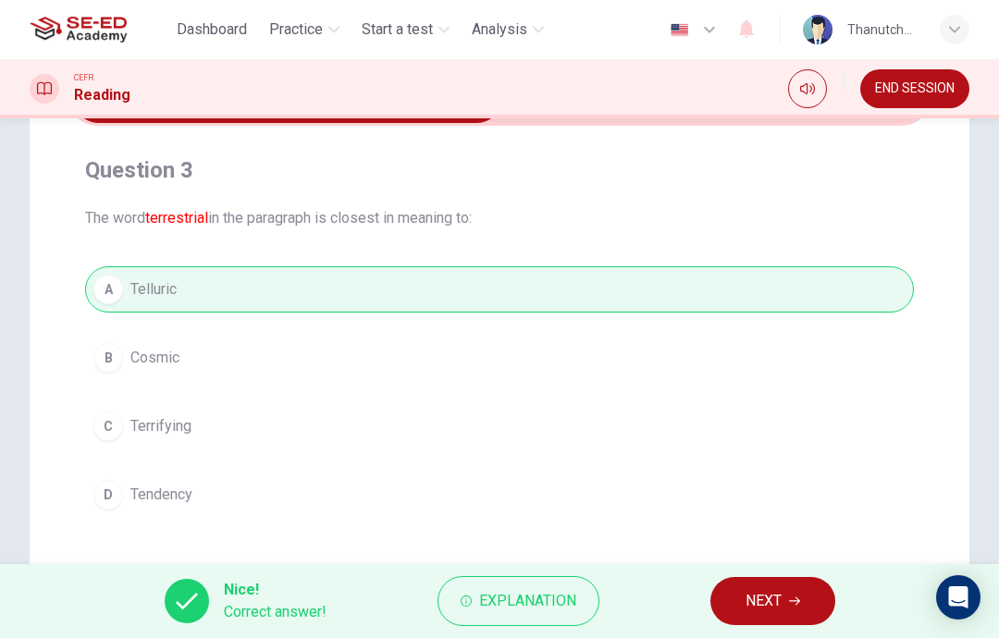
click at [511, 625] on button "Explanation" at bounding box center [518, 601] width 162 height 50
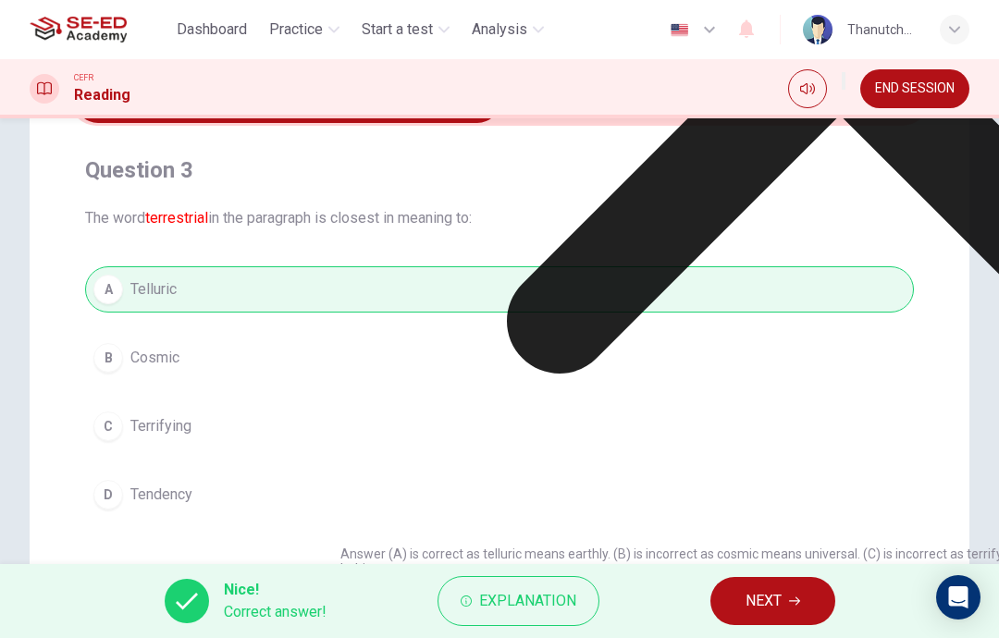
click at [781, 589] on span "NEXT" at bounding box center [763, 601] width 36 height 26
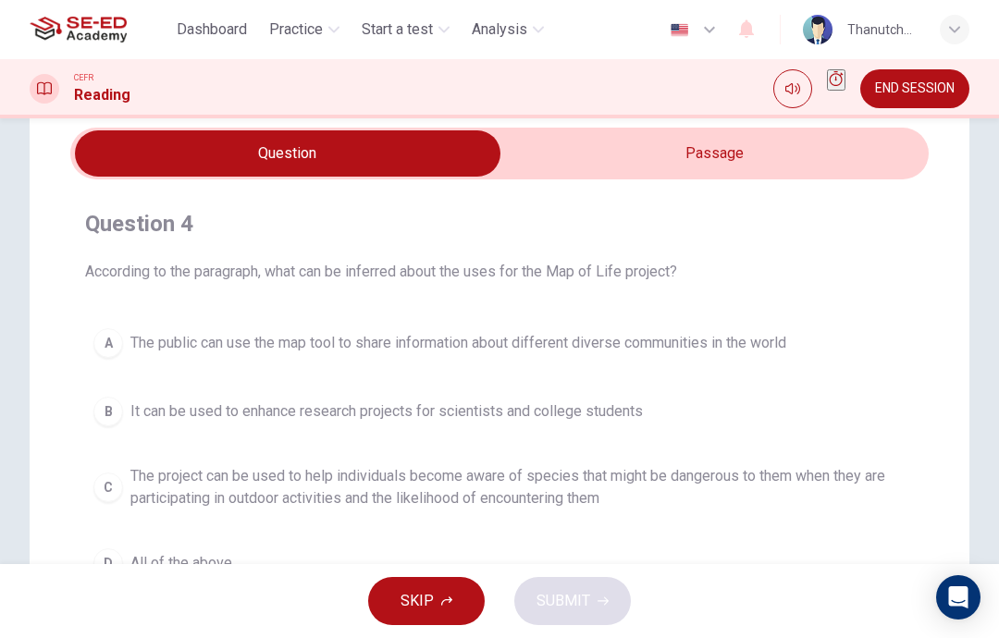
scroll to position [61, 0]
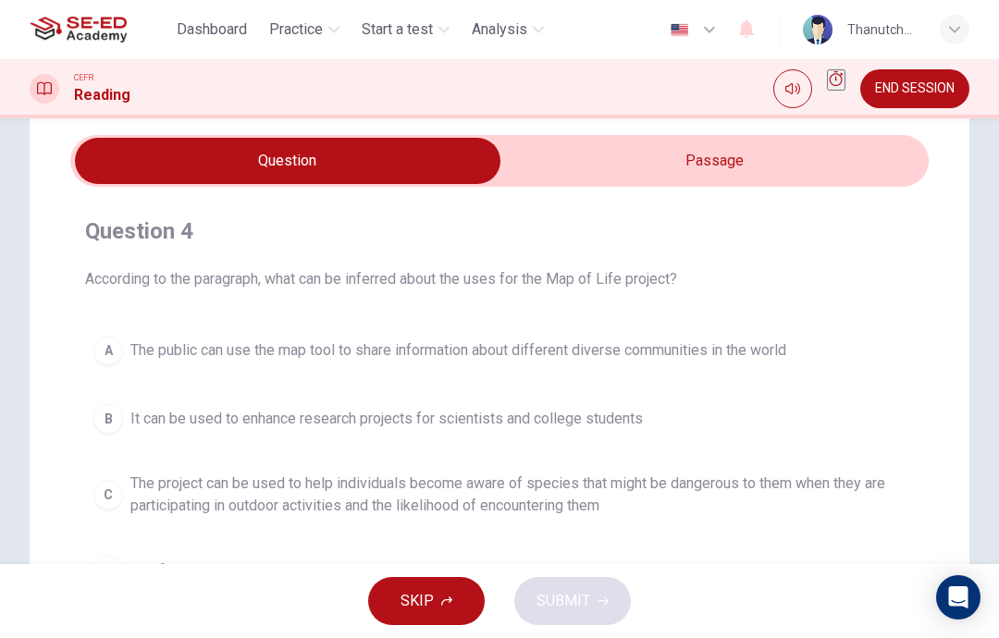
click at [812, 169] on input "checkbox" at bounding box center [287, 161] width 1287 height 46
checkbox input "true"
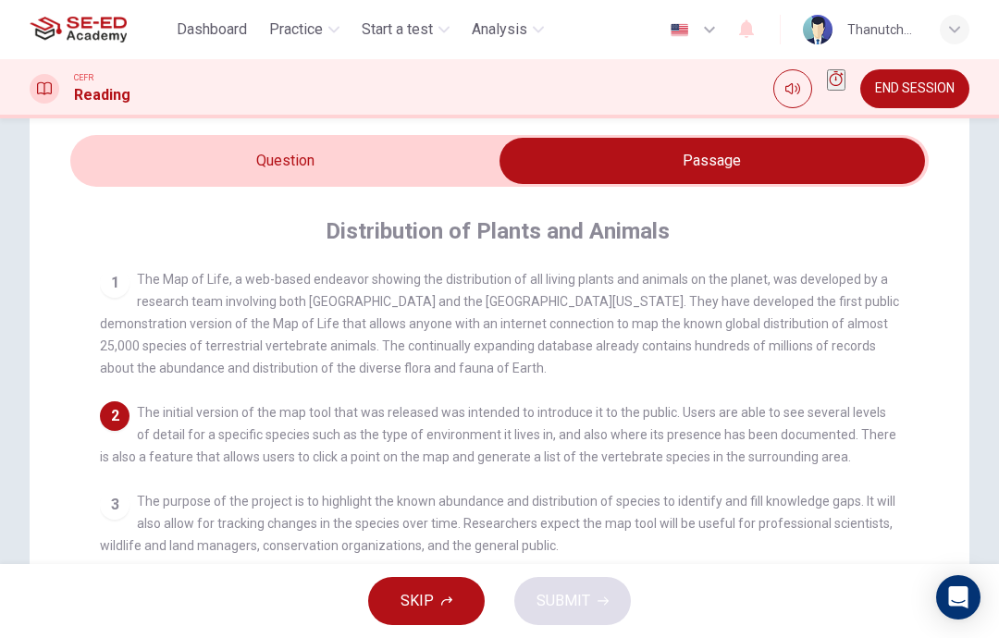
click at [450, 602] on icon "button" at bounding box center [446, 601] width 11 height 11
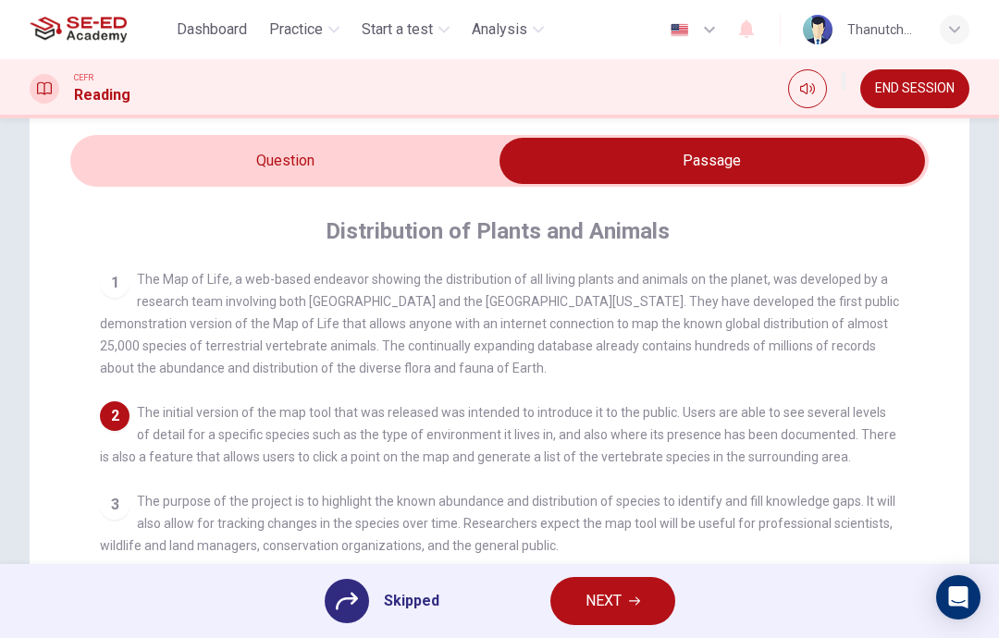
click at [929, 81] on span "END SESSION" at bounding box center [915, 88] width 80 height 15
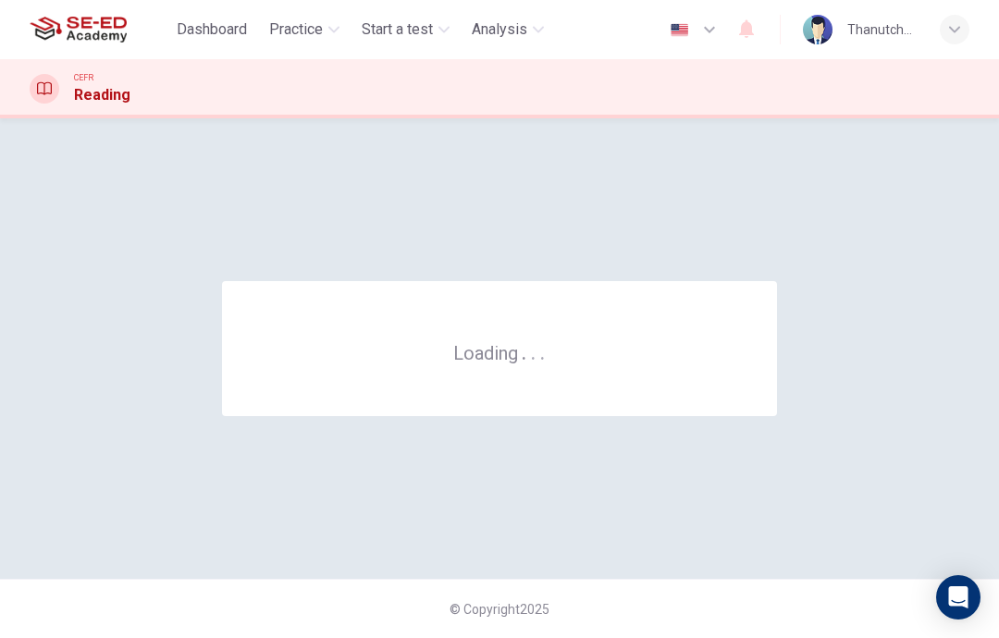
scroll to position [0, 0]
